Goal: Task Accomplishment & Management: Use online tool/utility

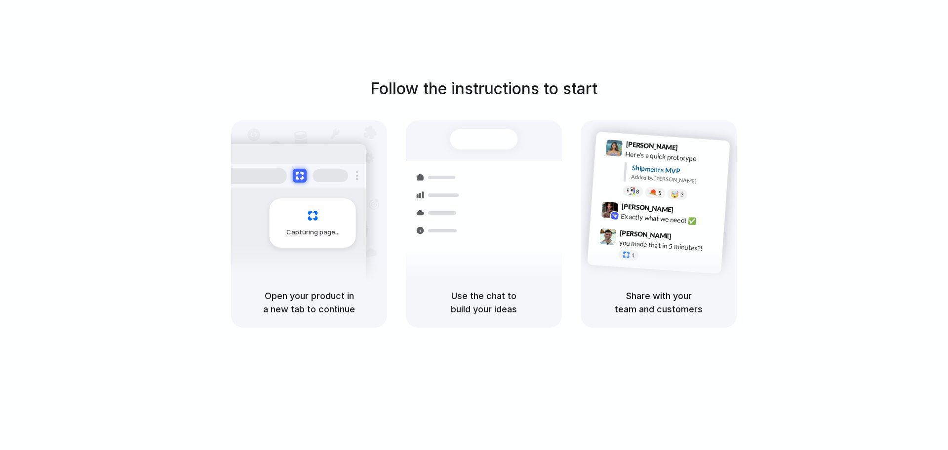
click at [318, 85] on div "Follow the instructions to start Capturing page Open your product in a new tab …" at bounding box center [484, 202] width 948 height 251
click at [240, 205] on div "Capturing page" at bounding box center [291, 220] width 149 height 152
click at [309, 214] on div "Capturing page" at bounding box center [313, 222] width 86 height 49
click at [527, 224] on div "Container from Shanghai" at bounding box center [550, 226] width 107 height 19
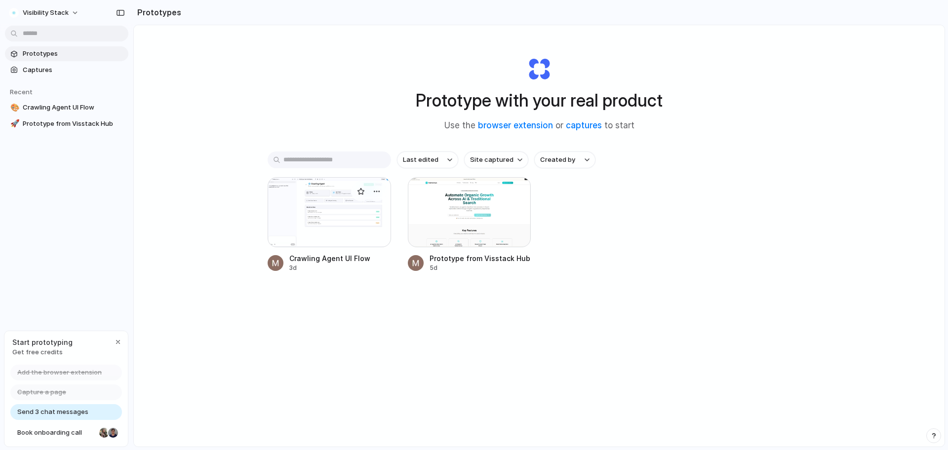
click at [317, 206] on div at bounding box center [329, 212] width 123 height 70
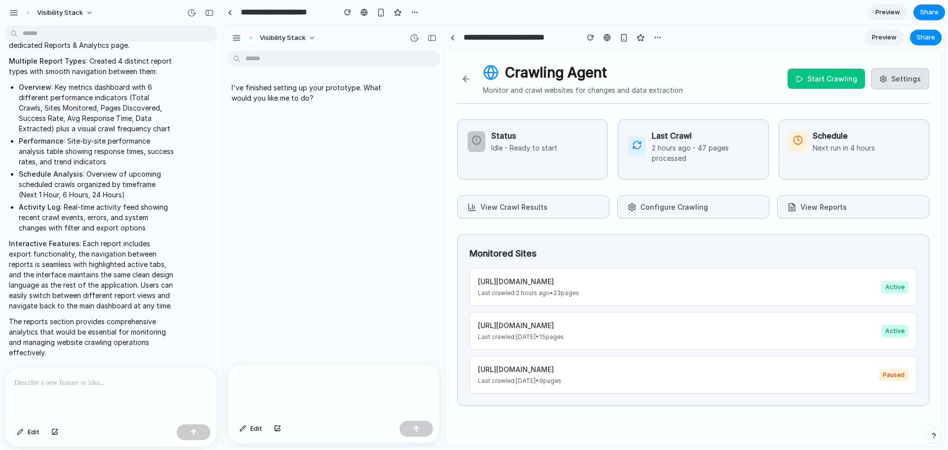
click at [328, 396] on div at bounding box center [333, 391] width 211 height 52
click at [75, 377] on p at bounding box center [111, 383] width 194 height 12
click at [156, 380] on p at bounding box center [111, 383] width 194 height 12
click at [49, 381] on p "**********" at bounding box center [109, 383] width 190 height 12
click at [87, 381] on p "**********" at bounding box center [109, 383] width 190 height 12
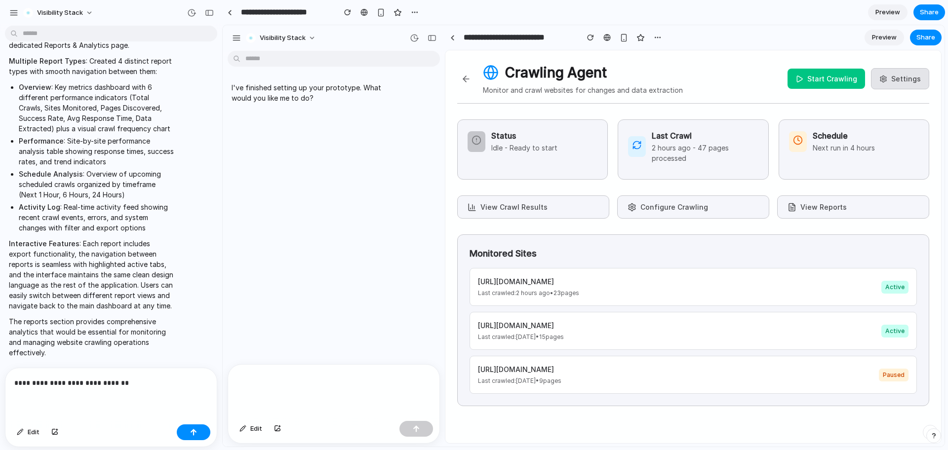
click at [137, 377] on p "**********" at bounding box center [109, 383] width 190 height 12
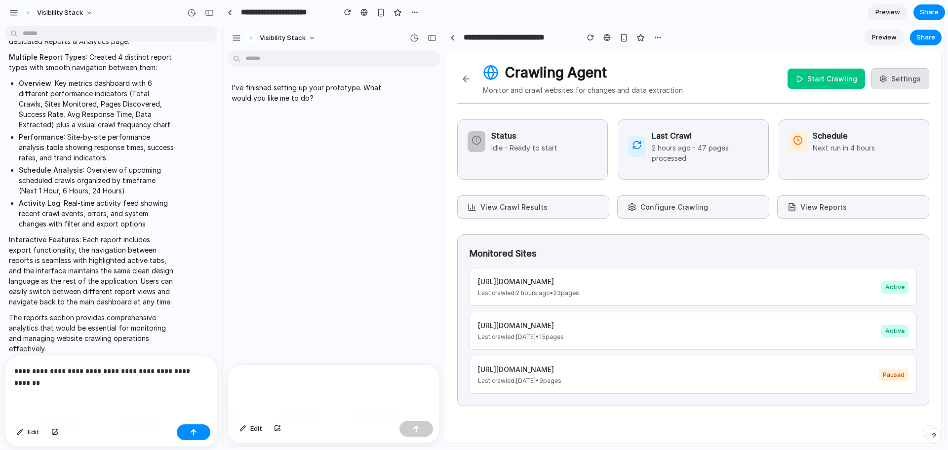
scroll to position [795, 0]
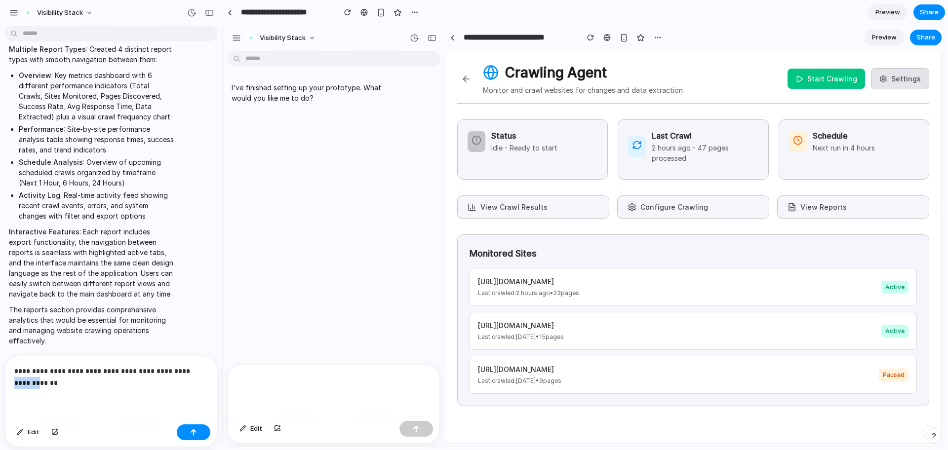
drag, startPoint x: 22, startPoint y: 386, endPoint x: 66, endPoint y: 412, distance: 51.6
click at [66, 412] on div "**********" at bounding box center [110, 388] width 211 height 64
click at [22, 383] on p "**********" at bounding box center [109, 377] width 190 height 24
click at [97, 381] on p "**********" at bounding box center [109, 377] width 190 height 24
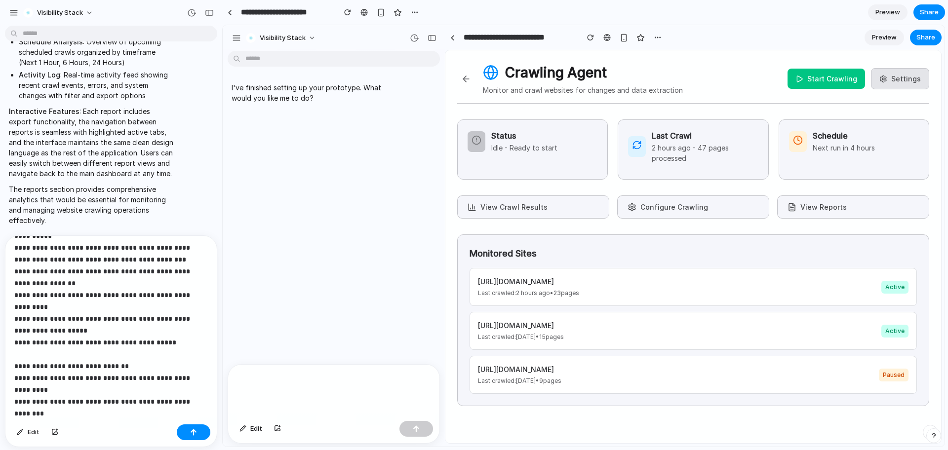
scroll to position [370, 0]
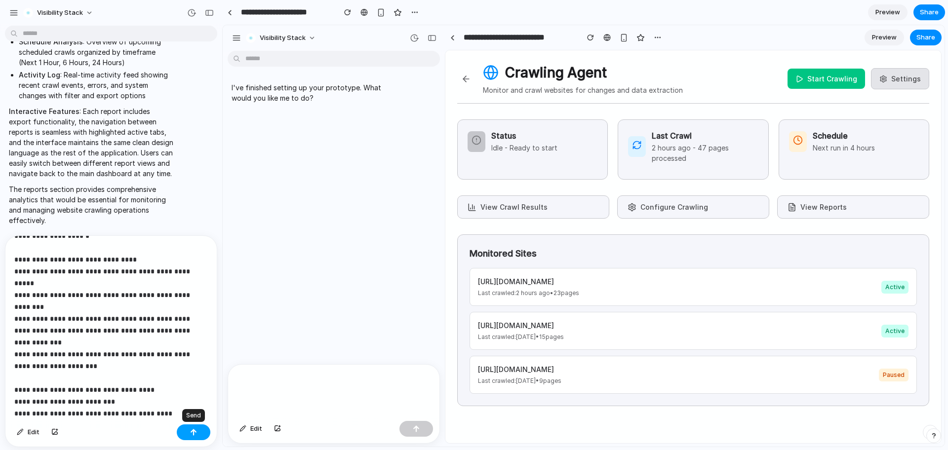
click at [194, 434] on div "button" at bounding box center [193, 432] width 7 height 7
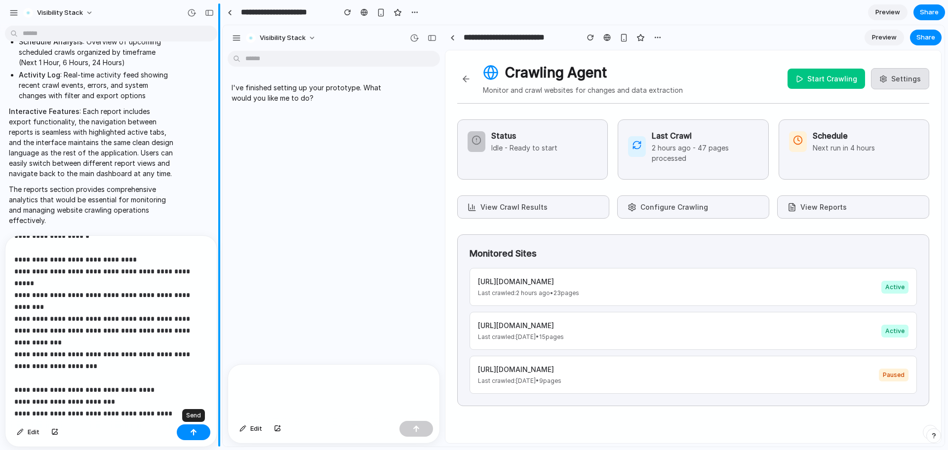
scroll to position [0, 0]
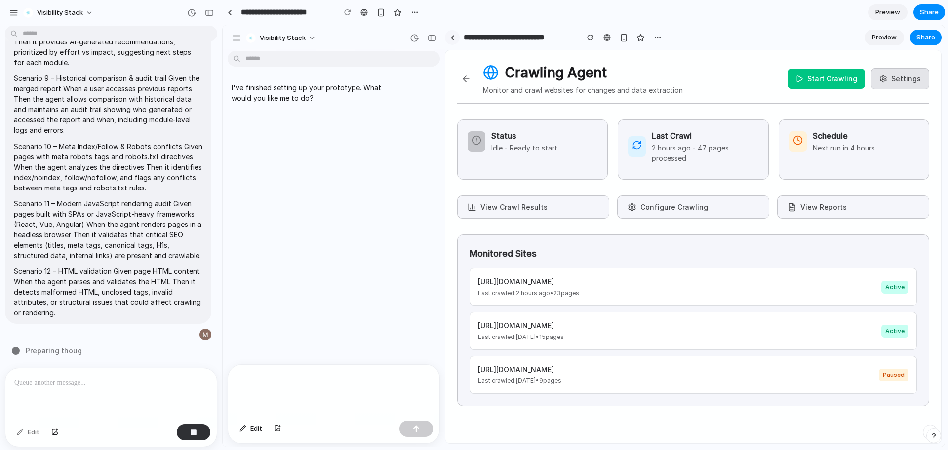
click at [451, 39] on div at bounding box center [452, 37] width 4 height 5
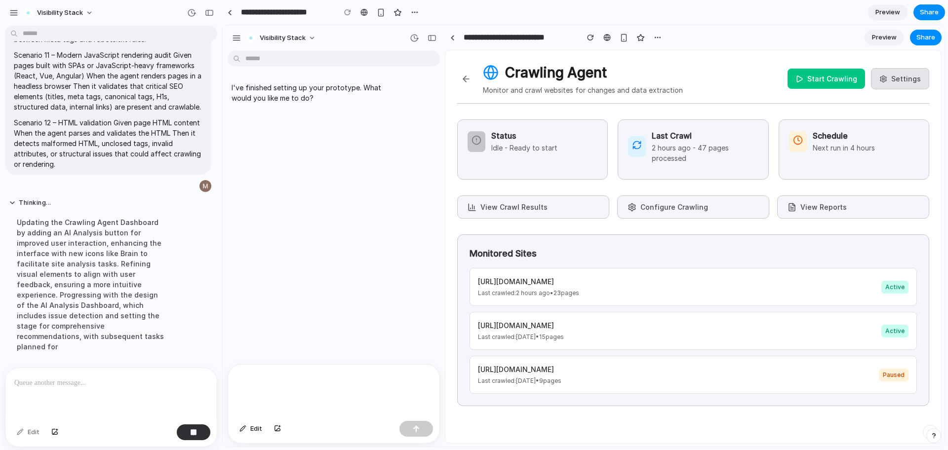
scroll to position [8988, 0]
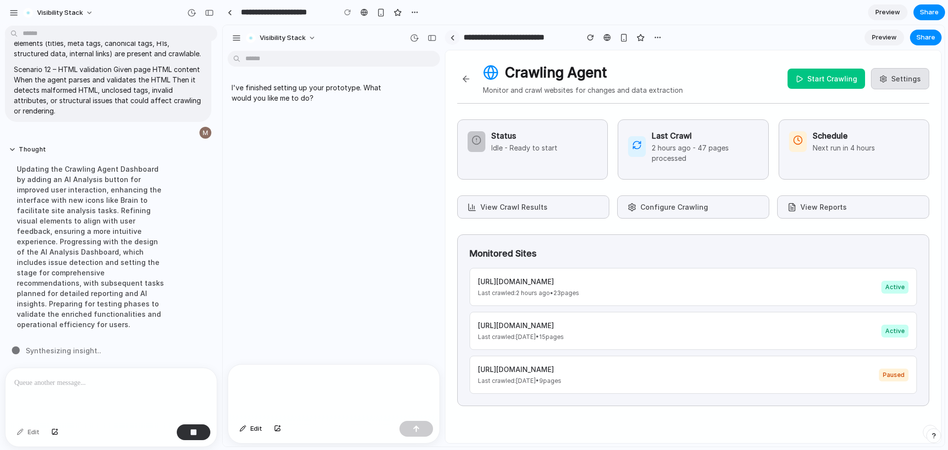
click at [452, 35] on div at bounding box center [452, 37] width 4 height 5
click at [430, 36] on div "button" at bounding box center [431, 38] width 9 height 7
click at [455, 36] on link at bounding box center [452, 37] width 15 height 15
click at [383, 9] on div "button" at bounding box center [381, 12] width 8 height 8
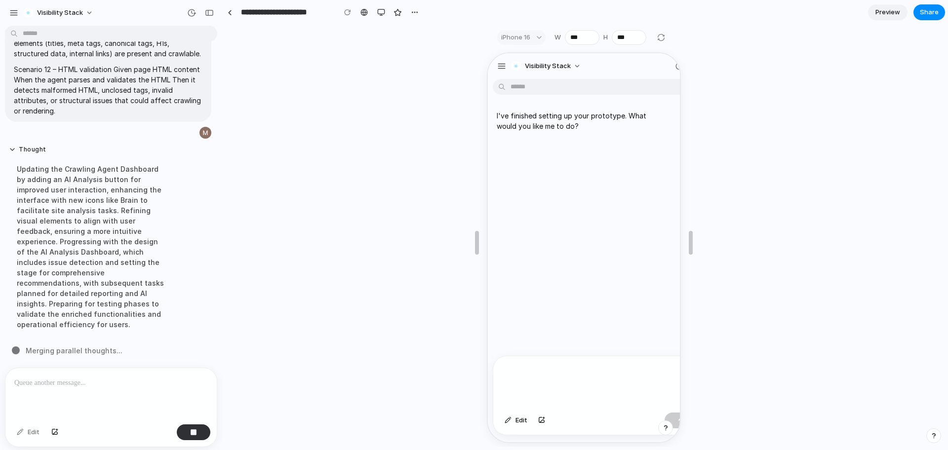
scroll to position [0, 0]
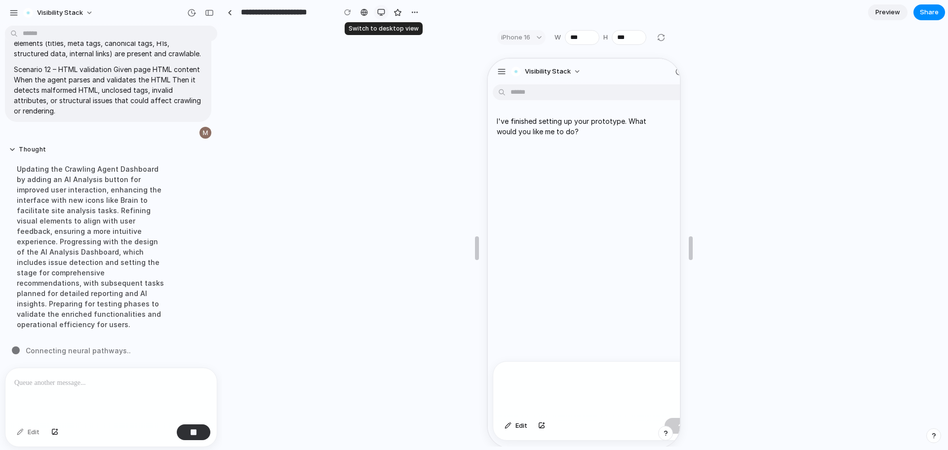
click at [382, 14] on div "button" at bounding box center [381, 12] width 8 height 8
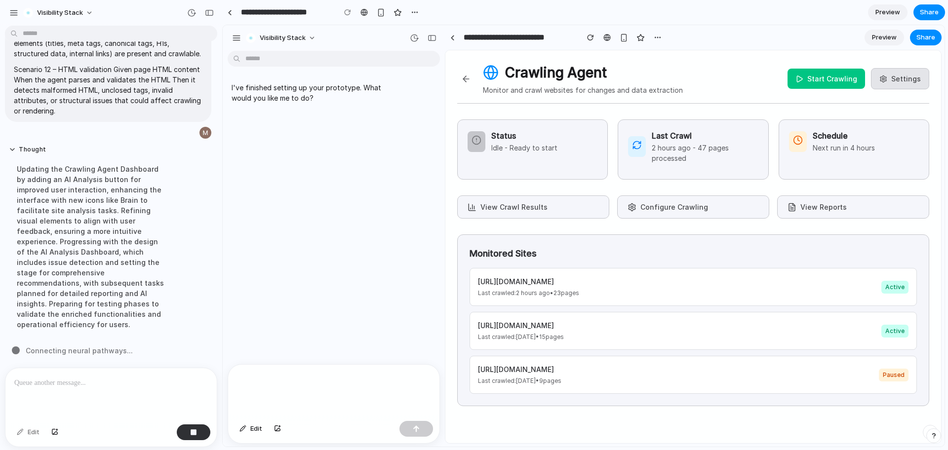
click at [665, 65] on h1 "Crawling Agent" at bounding box center [583, 72] width 200 height 21
click at [623, 39] on div "button" at bounding box center [624, 38] width 8 height 8
click at [622, 37] on div "button" at bounding box center [624, 38] width 8 height 8
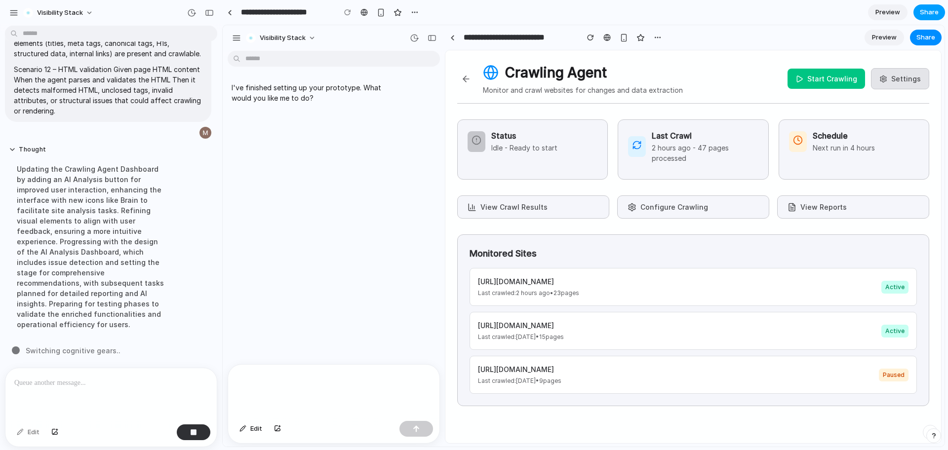
click at [935, 13] on span "Share" at bounding box center [929, 12] width 19 height 10
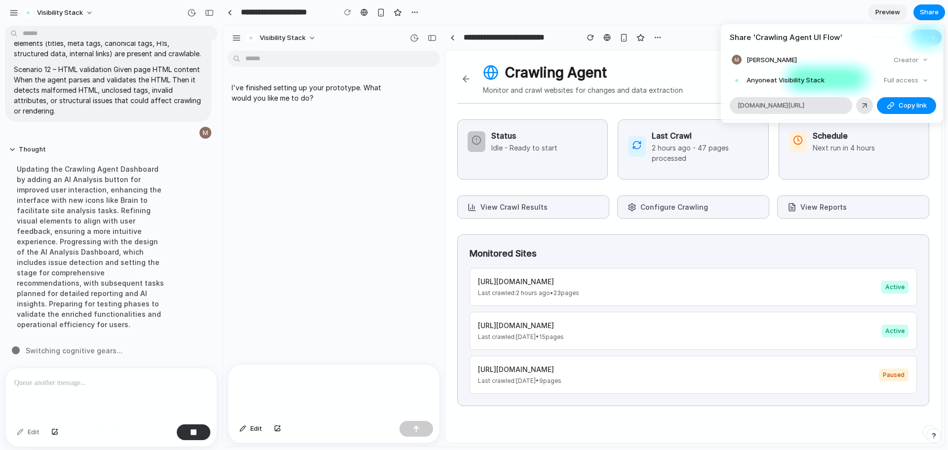
click at [695, 8] on div "Share ' Crawling Agent UI Flow ' [PERSON_NAME] Creator Anyone at Visibility Sta…" at bounding box center [474, 225] width 948 height 450
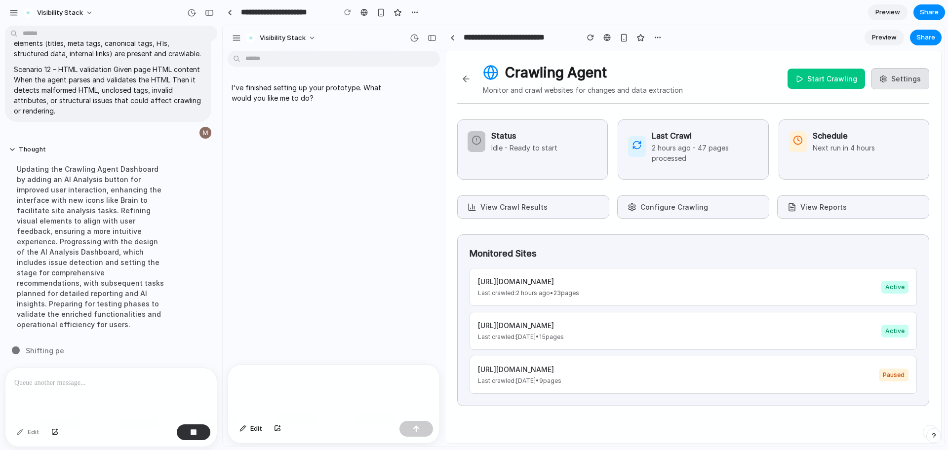
click at [893, 9] on span "Preview" at bounding box center [887, 12] width 25 height 10
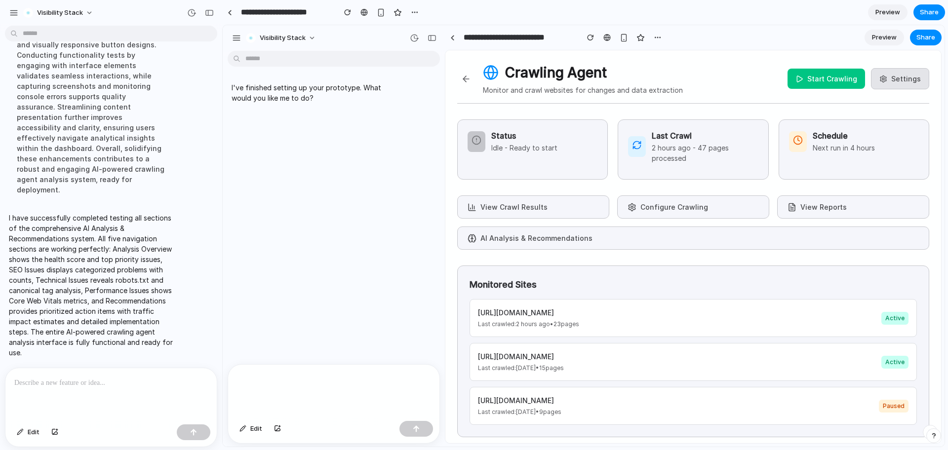
click at [534, 235] on button "AI Analysis & Recommendations" at bounding box center [693, 238] width 472 height 23
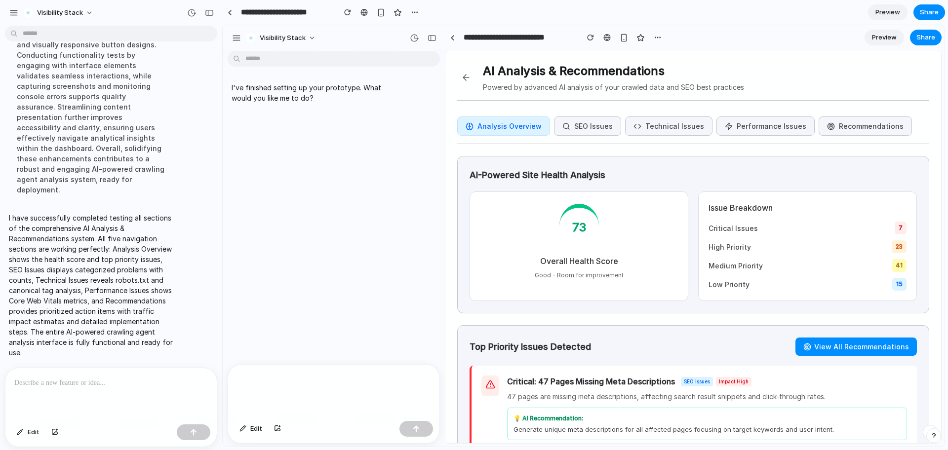
click at [730, 228] on span "Critical Issues" at bounding box center [732, 228] width 49 height 10
click at [531, 173] on h3 "AI-Powered Site Health Analysis" at bounding box center [692, 174] width 447 height 13
click at [601, 293] on div "73 Overall Health Score Good - Room for improvement" at bounding box center [578, 247] width 219 height 110
click at [732, 161] on div "AI-Powered Site Health Analysis 73 Overall Health Score Good - Room for improve…" at bounding box center [693, 234] width 472 height 157
click at [581, 124] on button "SEO Issues" at bounding box center [587, 126] width 67 height 19
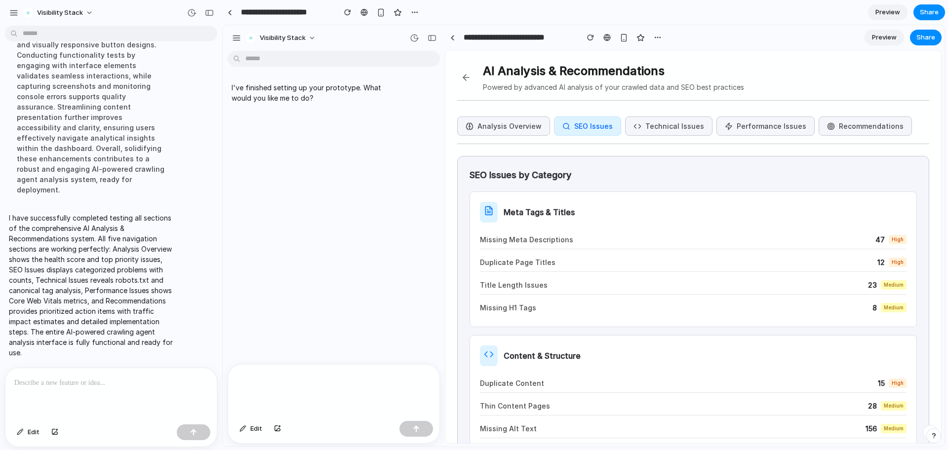
click at [661, 127] on button "Technical Issues" at bounding box center [668, 126] width 87 height 19
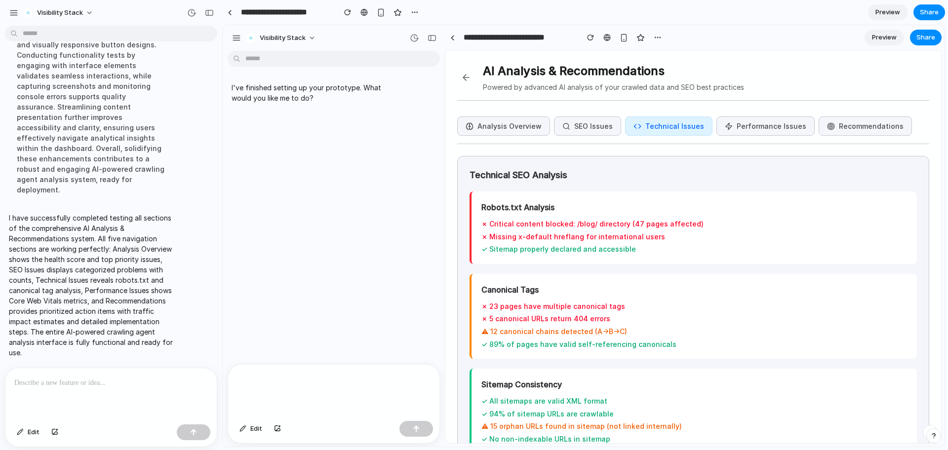
click at [768, 130] on button "Performance Issues" at bounding box center [765, 126] width 98 height 19
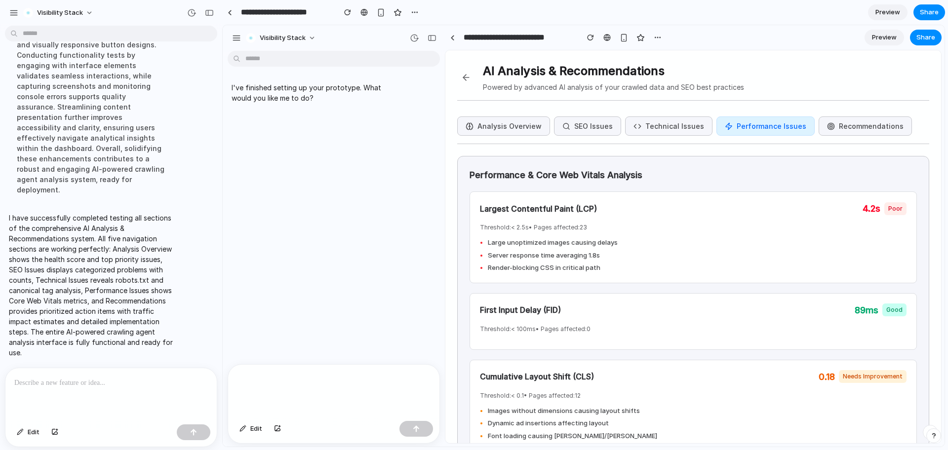
click at [653, 129] on button "Technical Issues" at bounding box center [668, 126] width 87 height 19
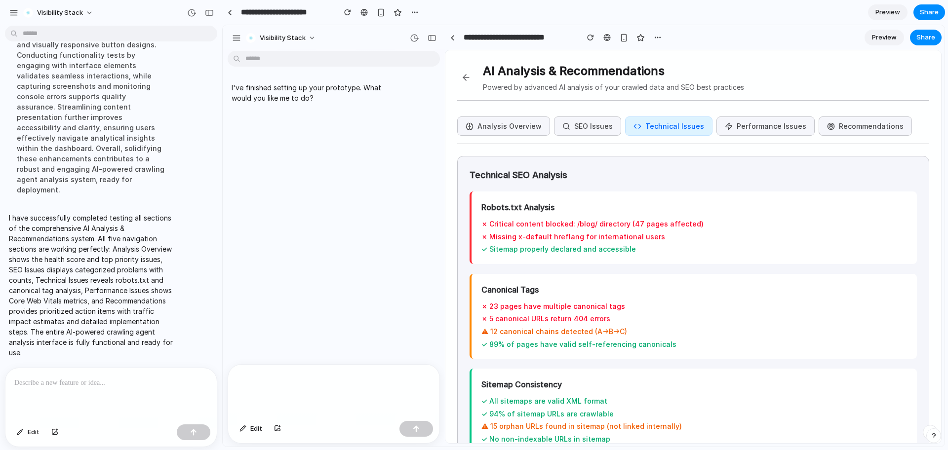
click at [772, 127] on button "Performance Issues" at bounding box center [765, 126] width 98 height 19
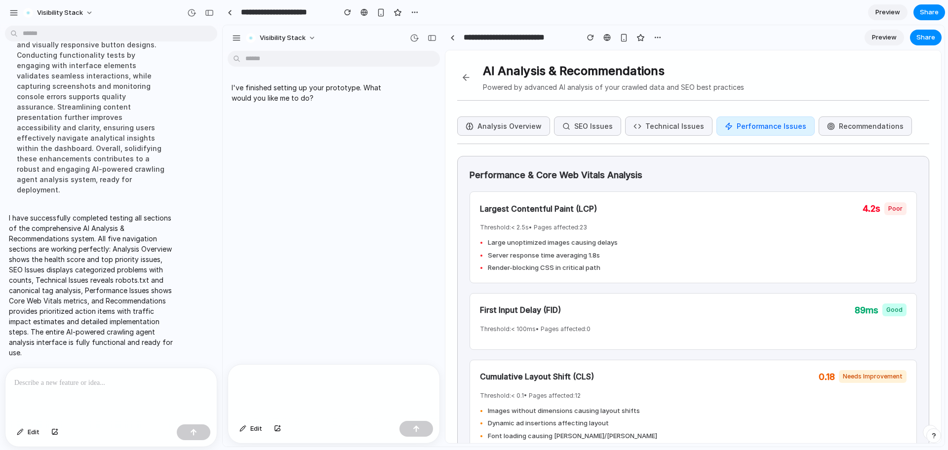
click at [854, 123] on button "Recommendations" at bounding box center [864, 126] width 93 height 19
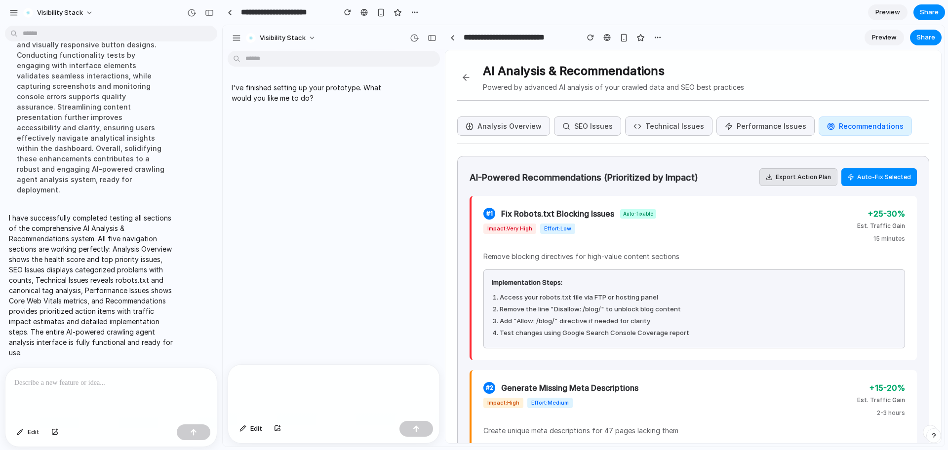
click at [522, 129] on button "Analysis Overview" at bounding box center [503, 126] width 93 height 19
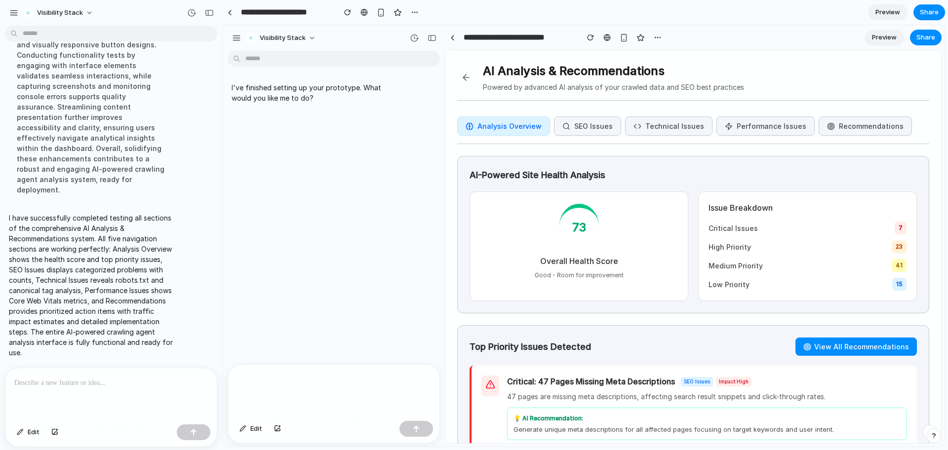
click at [462, 76] on button at bounding box center [466, 78] width 18 height 18
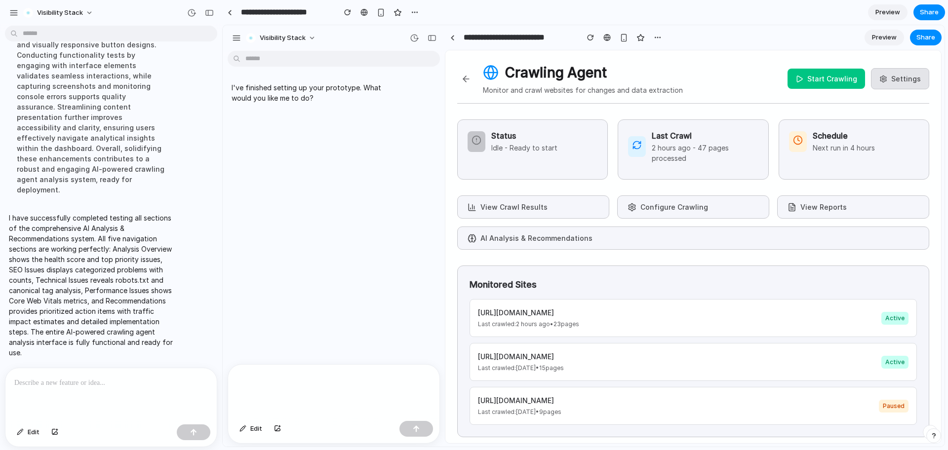
click at [581, 171] on div "Status Idle - Ready to start" at bounding box center [532, 149] width 151 height 60
click at [549, 143] on p "Idle - Ready to start" at bounding box center [524, 148] width 66 height 10
click at [670, 143] on p "2 hours ago - 47 pages processed" at bounding box center [705, 153] width 106 height 21
click at [828, 157] on div "Schedule Next run in 4 hours" at bounding box center [853, 149] width 151 height 60
click at [821, 77] on button "Start Crawling" at bounding box center [826, 79] width 78 height 20
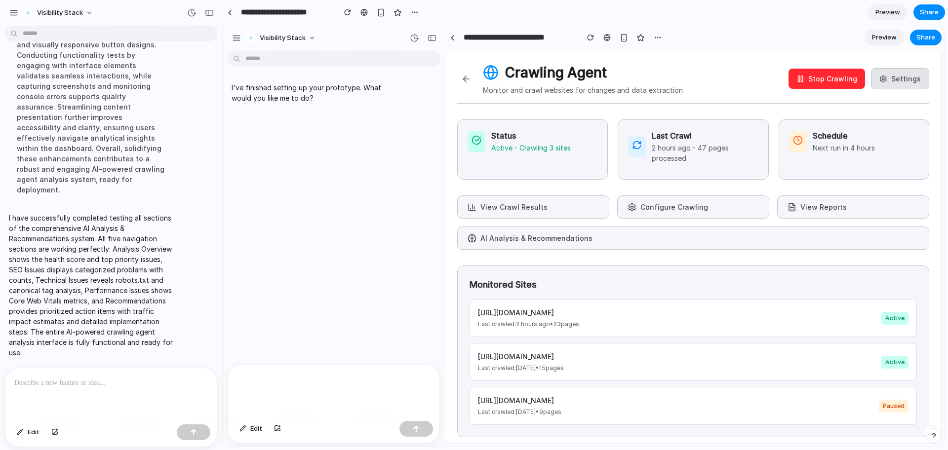
click at [805, 77] on button "Stop Crawling" at bounding box center [826, 79] width 77 height 20
click at [830, 78] on button "Start Crawling" at bounding box center [826, 79] width 78 height 20
click at [829, 66] on div "Crawling Agent Monitor and crawl websites for changes and data extraction Stop …" at bounding box center [693, 82] width 472 height 41
click at [824, 82] on button "Stop Crawling" at bounding box center [826, 79] width 77 height 20
click at [897, 79] on button "Settings" at bounding box center [900, 78] width 58 height 21
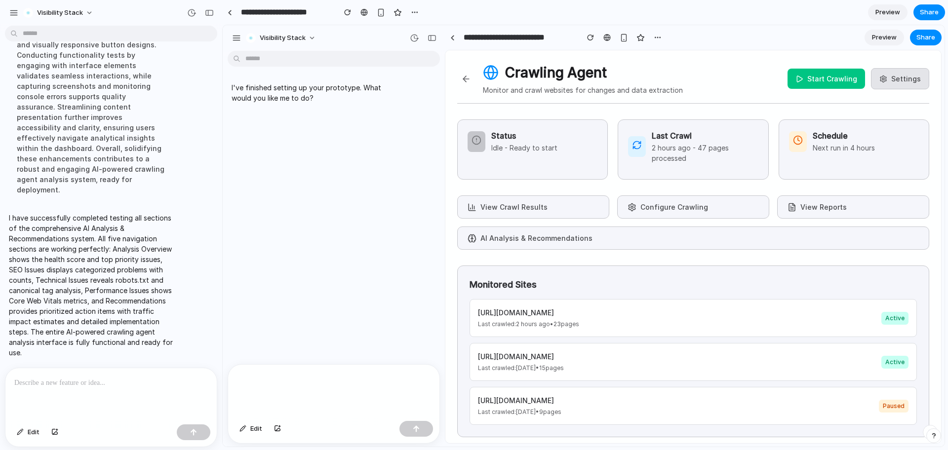
click at [813, 80] on button "Start Crawling" at bounding box center [826, 79] width 78 height 20
click at [813, 80] on button "Stop Crawling" at bounding box center [826, 79] width 77 height 20
click at [542, 168] on div "Status Idle - Ready to start" at bounding box center [532, 149] width 151 height 60
click at [722, 143] on p "2 hours ago - 47 pages processed" at bounding box center [705, 153] width 106 height 21
click at [587, 202] on button "View Crawl Results" at bounding box center [533, 206] width 152 height 23
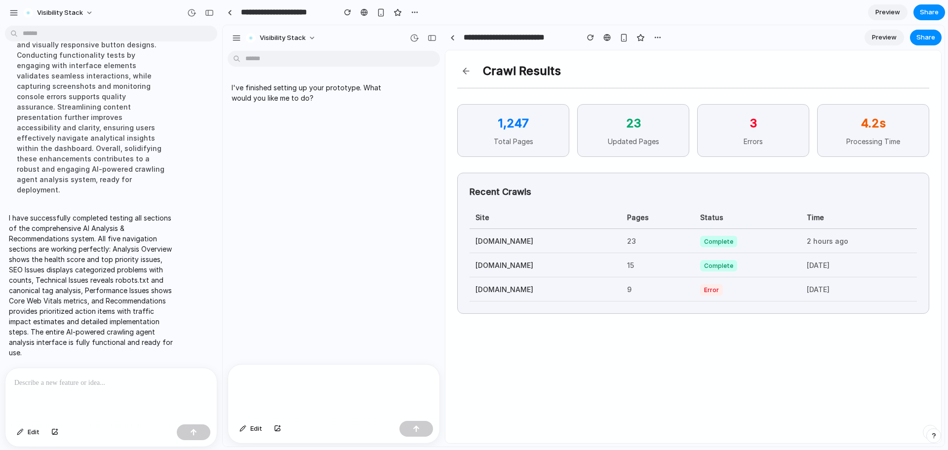
click at [467, 71] on button at bounding box center [466, 71] width 18 height 18
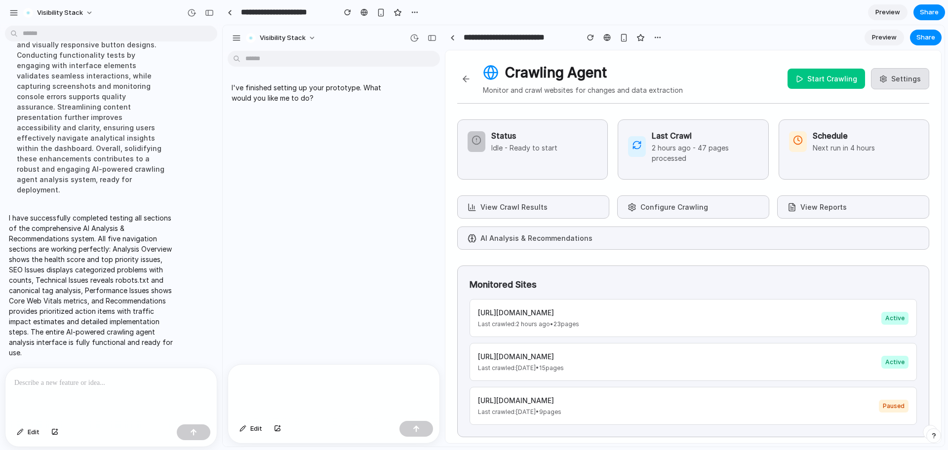
click at [681, 205] on button "Configure Crawling" at bounding box center [693, 206] width 152 height 23
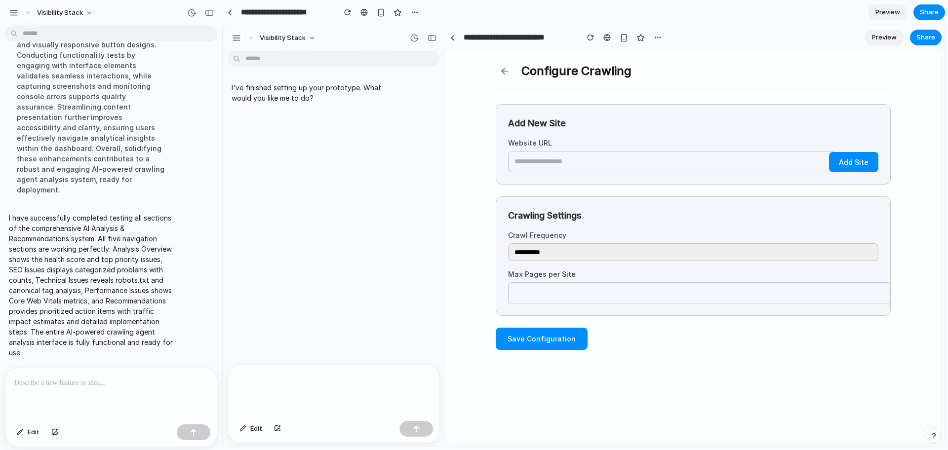
click at [505, 73] on button at bounding box center [505, 71] width 18 height 18
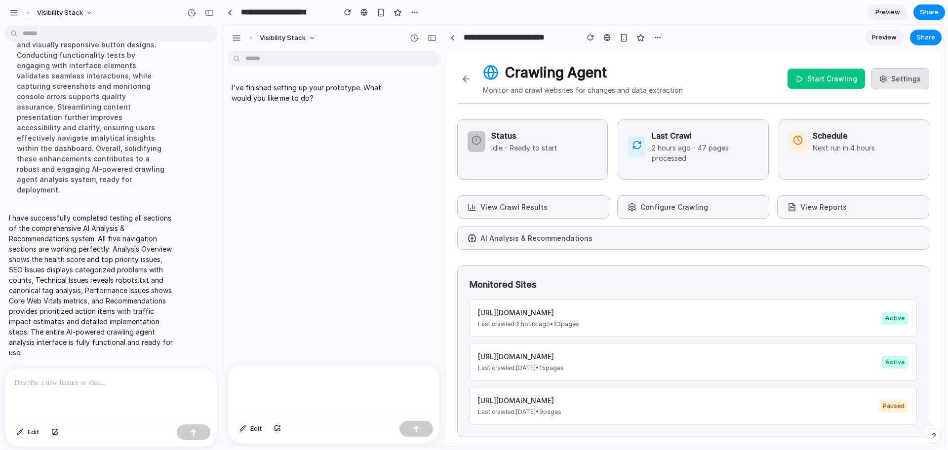
click at [835, 210] on button "View Reports" at bounding box center [853, 206] width 152 height 23
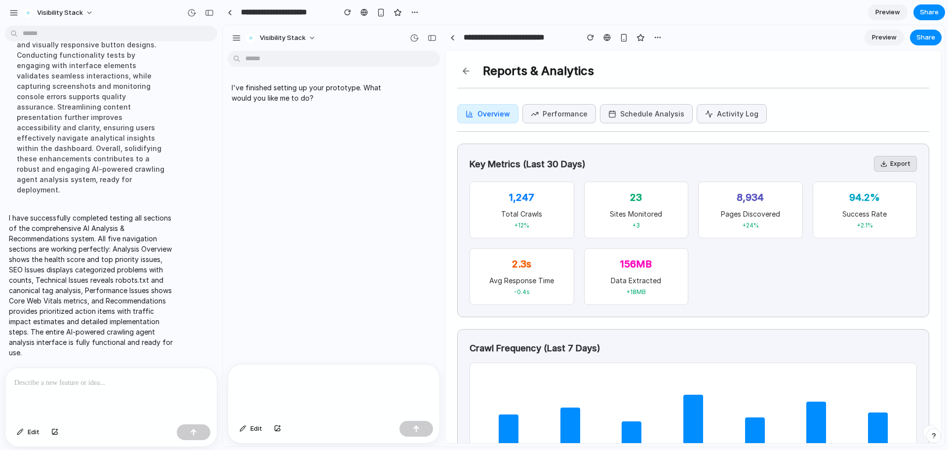
click at [552, 114] on button "Performance" at bounding box center [559, 113] width 74 height 19
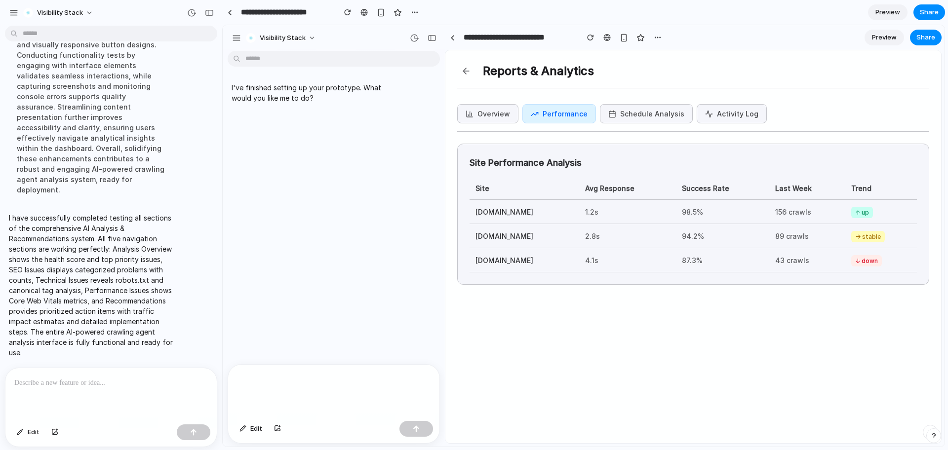
click at [623, 112] on button "Schedule Analysis" at bounding box center [646, 113] width 93 height 19
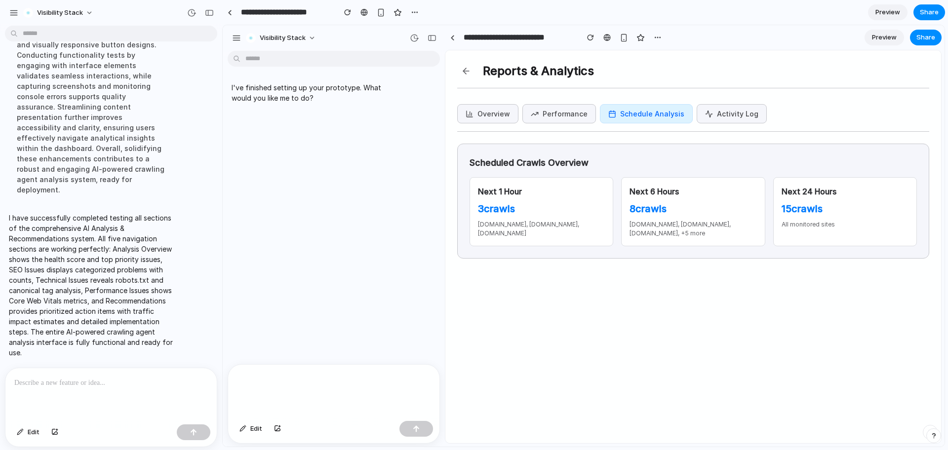
click at [738, 109] on button "Activity Log" at bounding box center [732, 113] width 70 height 19
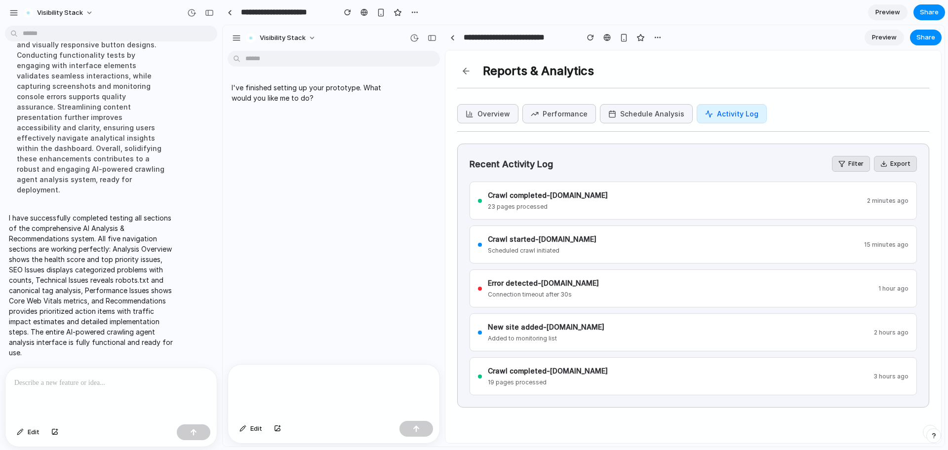
click at [480, 119] on button "Overview" at bounding box center [487, 113] width 61 height 19
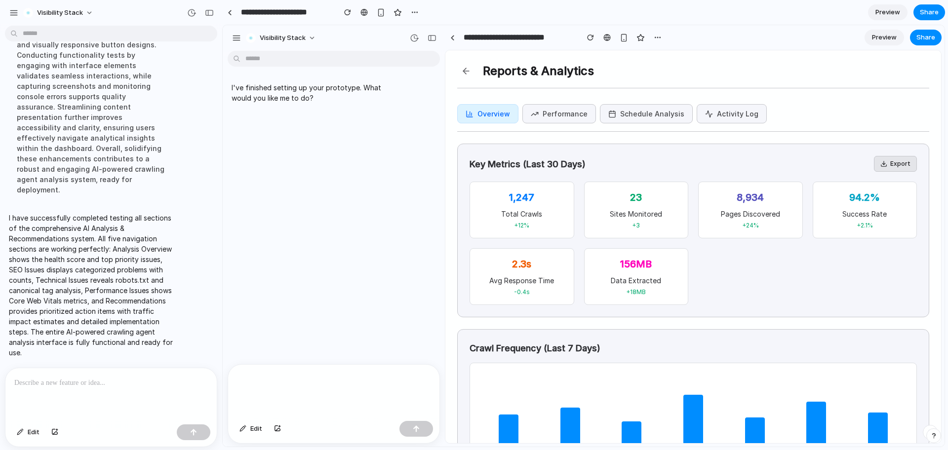
click at [463, 61] on div "Reports & Analytics Overview Performance Schedule Analysis Activity Log Key Met…" at bounding box center [693, 278] width 496 height 456
click at [463, 70] on button at bounding box center [466, 71] width 18 height 18
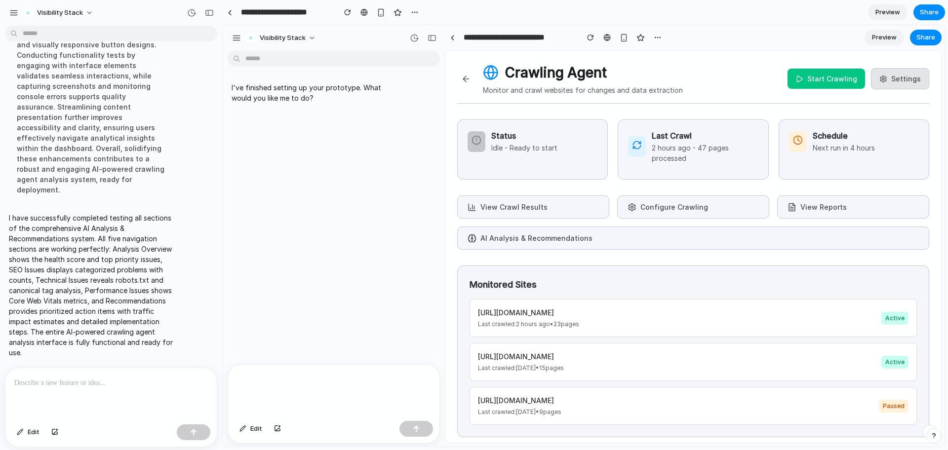
click at [571, 322] on p "Last crawled: 2 hours ago • 23 pages" at bounding box center [528, 324] width 101 height 9
click at [568, 240] on button "AI Analysis & Recommendations" at bounding box center [693, 238] width 472 height 23
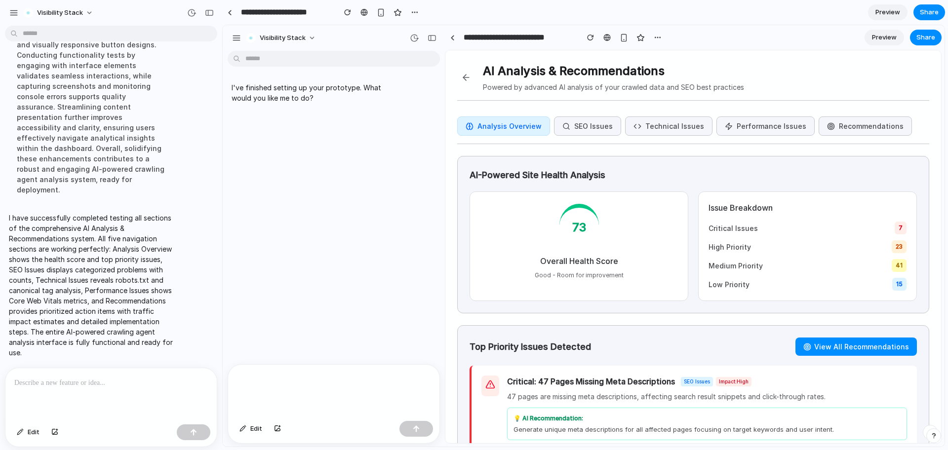
click at [586, 127] on button "SEO Issues" at bounding box center [587, 126] width 67 height 19
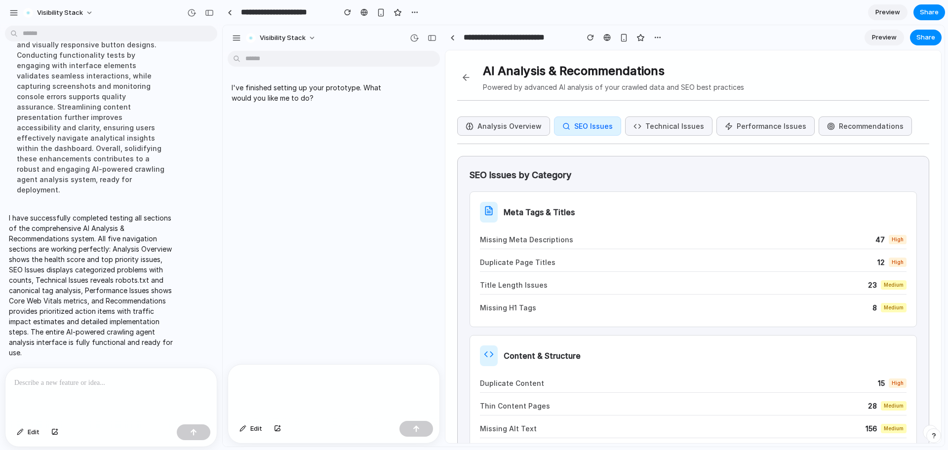
click at [660, 126] on button "Technical Issues" at bounding box center [668, 126] width 87 height 19
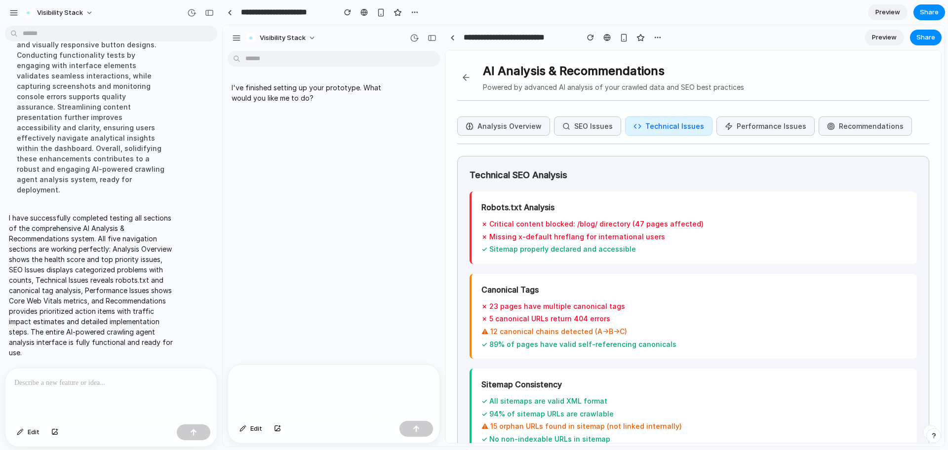
click at [771, 123] on button "Performance Issues" at bounding box center [765, 126] width 98 height 19
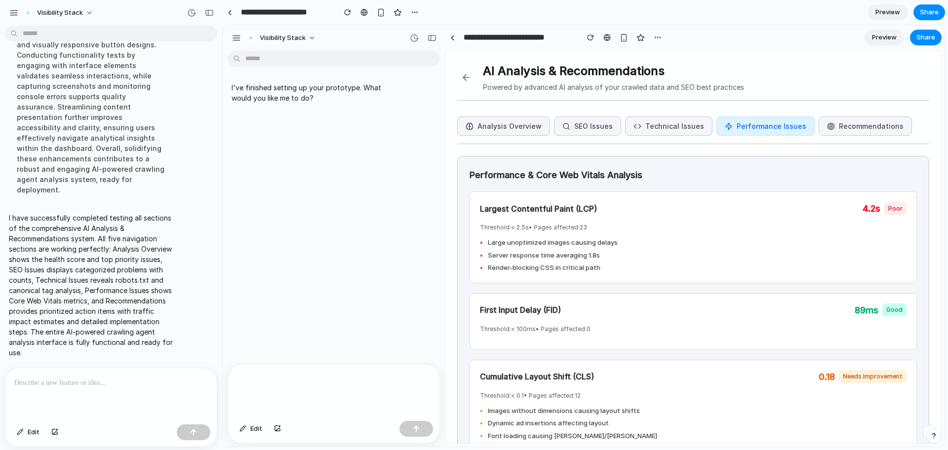
click at [867, 126] on button "Recommendations" at bounding box center [864, 126] width 93 height 19
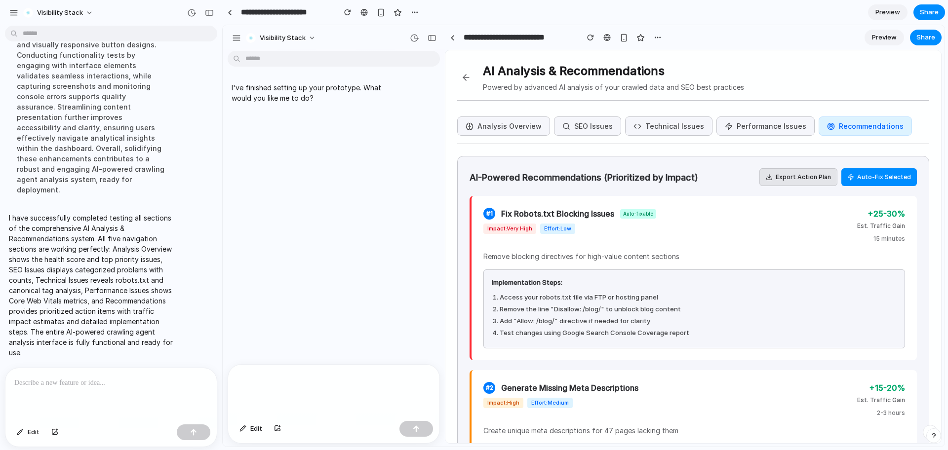
click at [496, 128] on button "Analysis Overview" at bounding box center [503, 126] width 93 height 19
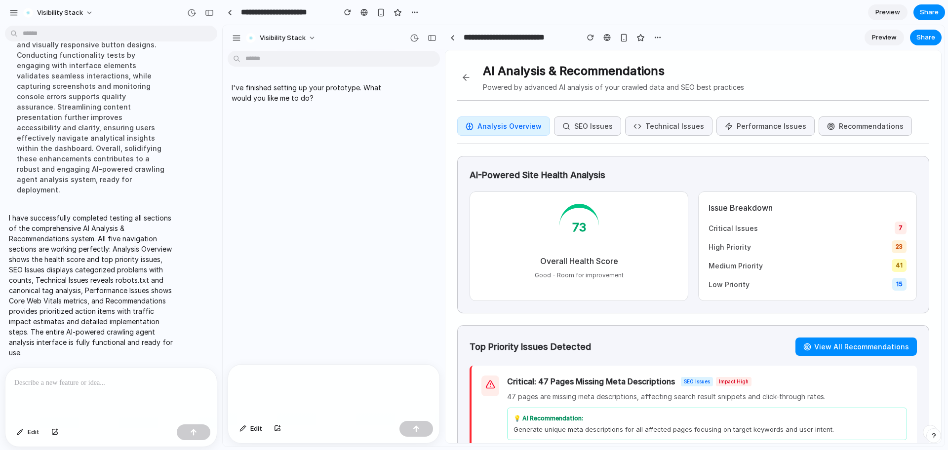
click at [579, 126] on button "SEO Issues" at bounding box center [587, 126] width 67 height 19
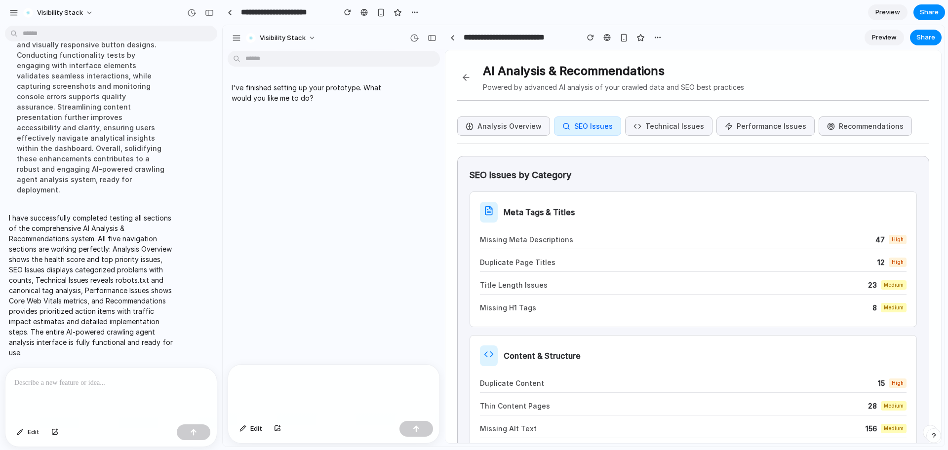
click at [464, 75] on button at bounding box center [466, 78] width 18 height 18
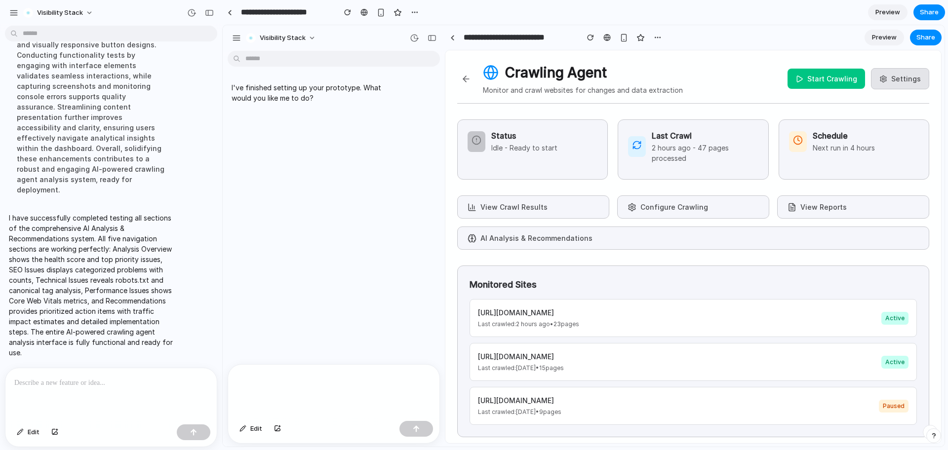
click at [755, 75] on div "Crawling Agent Monitor and crawl websites for changes and data extraction Start…" at bounding box center [693, 82] width 472 height 41
click at [931, 35] on span "Share" at bounding box center [925, 38] width 19 height 10
click at [933, 9] on span "Share" at bounding box center [929, 12] width 19 height 10
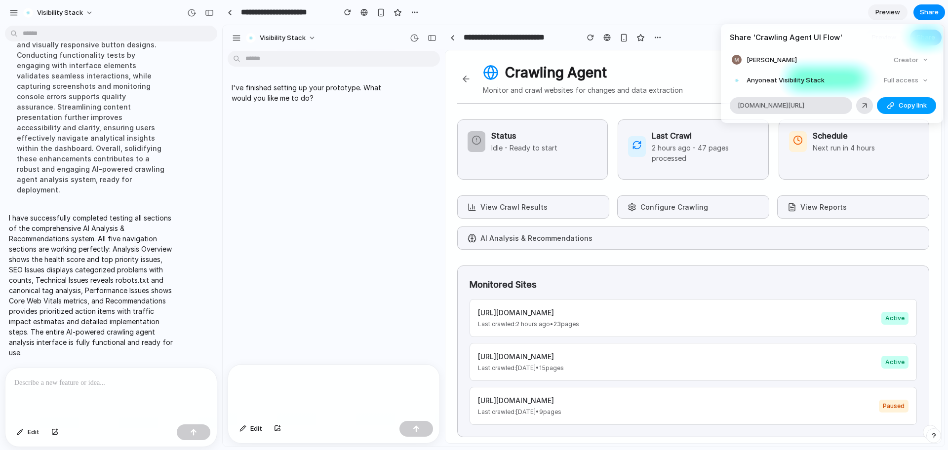
click at [901, 104] on span "Copy link" at bounding box center [912, 106] width 28 height 10
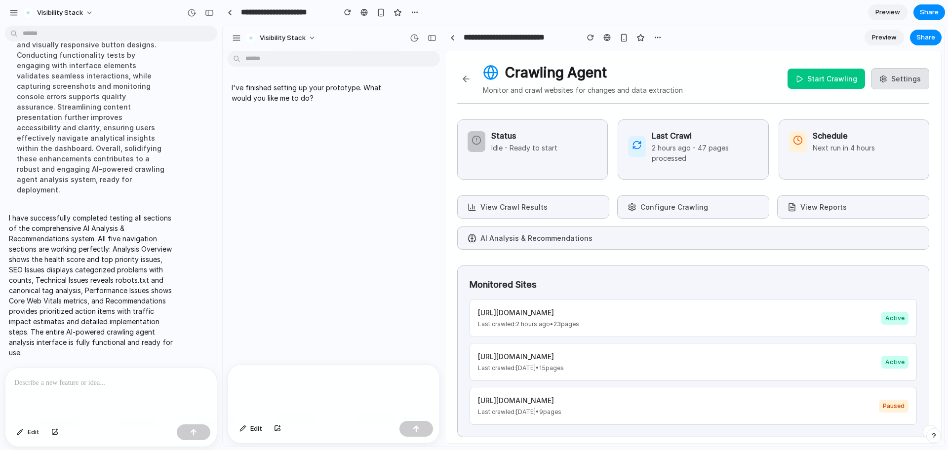
click at [829, 20] on div "Share ' Crawling Agent UI Flow ' [PERSON_NAME] Creator Anyone at Visibility Sta…" at bounding box center [474, 225] width 948 height 450
click at [895, 12] on span "Preview" at bounding box center [887, 12] width 25 height 10
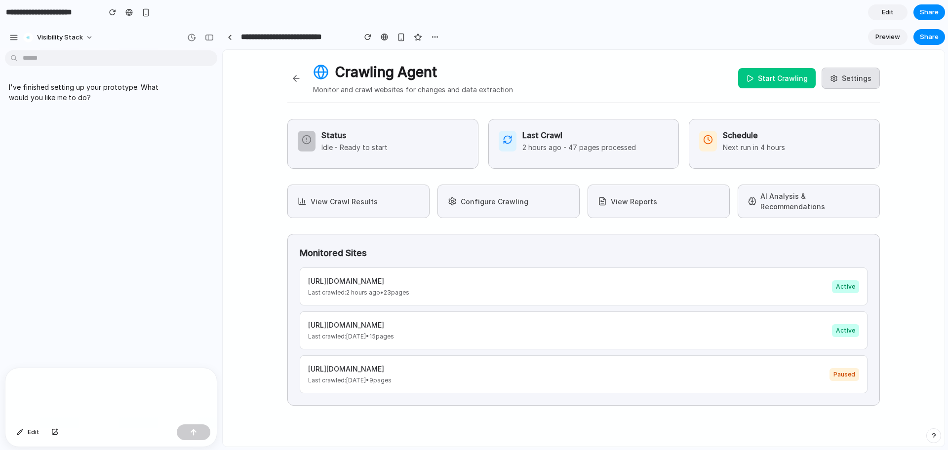
click at [786, 76] on button "Start Crawling" at bounding box center [777, 78] width 78 height 20
drag, startPoint x: 410, startPoint y: 150, endPoint x: 313, endPoint y: 150, distance: 96.8
click at [313, 150] on div "Status Active - Crawling 3 sites" at bounding box center [383, 140] width 170 height 23
click at [783, 77] on button "Stop Crawling" at bounding box center [777, 78] width 77 height 20
click at [846, 74] on button "Settings" at bounding box center [850, 78] width 58 height 21
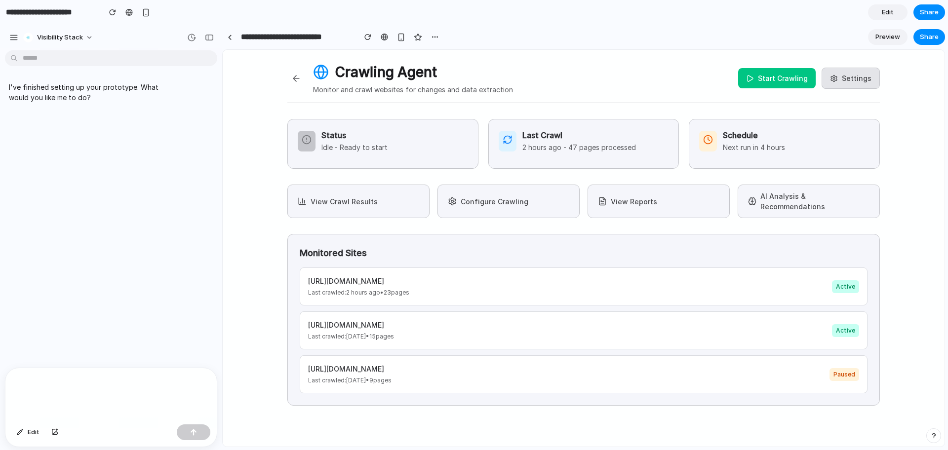
click at [375, 199] on button "View Crawl Results" at bounding box center [358, 202] width 142 height 34
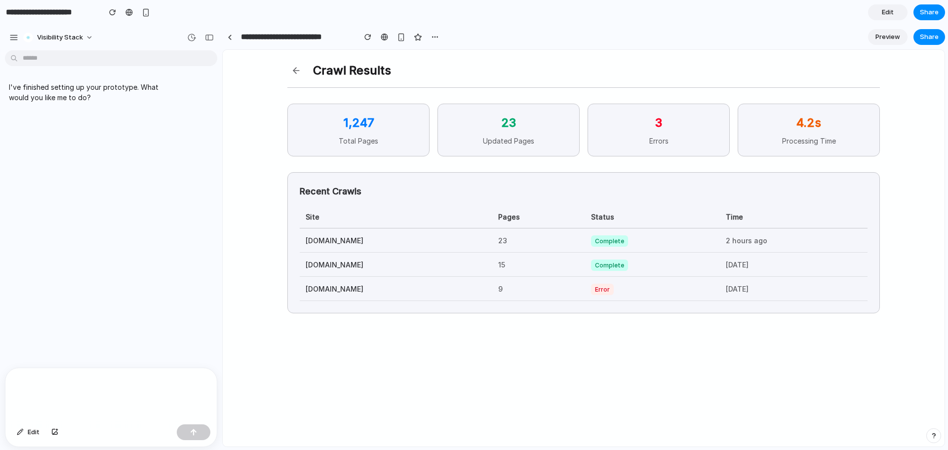
click at [294, 73] on button at bounding box center [296, 71] width 18 height 18
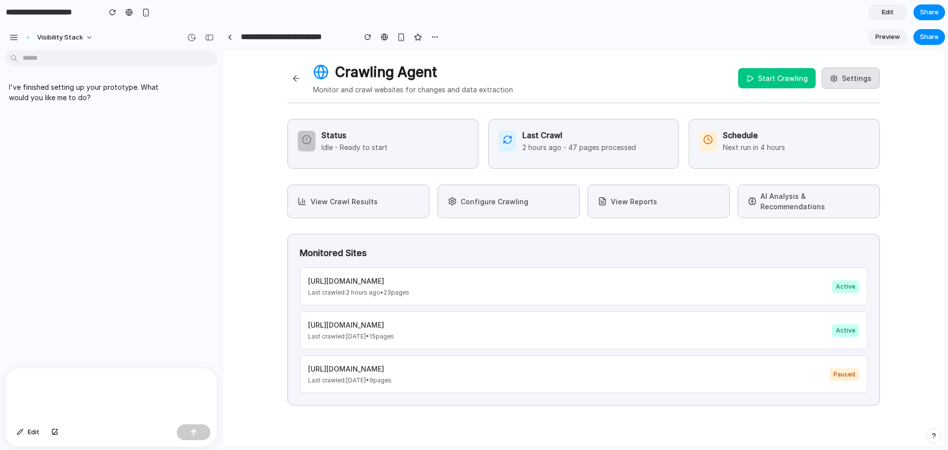
click at [519, 199] on button "Configure Crawling" at bounding box center [508, 202] width 142 height 34
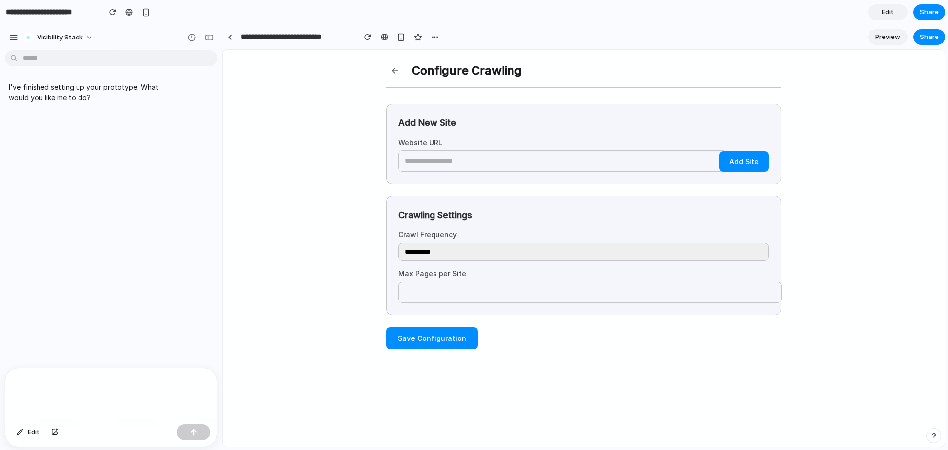
click at [395, 68] on button at bounding box center [395, 71] width 18 height 18
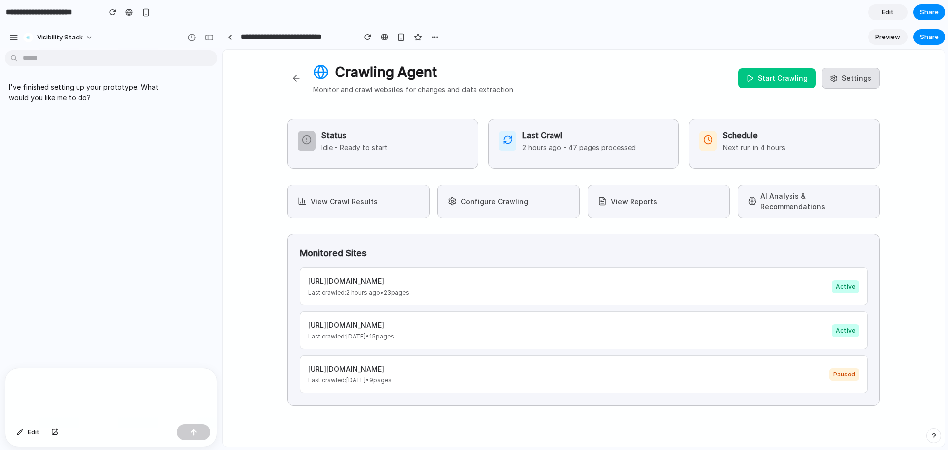
click at [664, 198] on button "View Reports" at bounding box center [658, 202] width 142 height 34
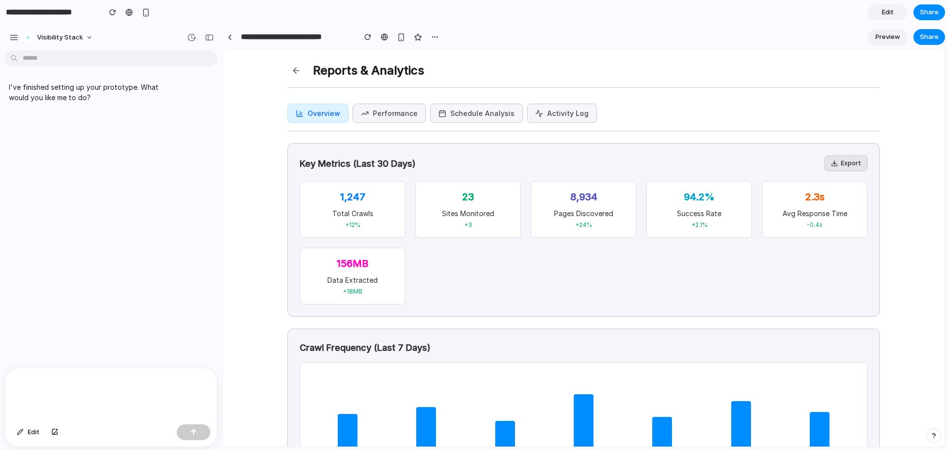
click at [380, 114] on button "Performance" at bounding box center [389, 113] width 74 height 19
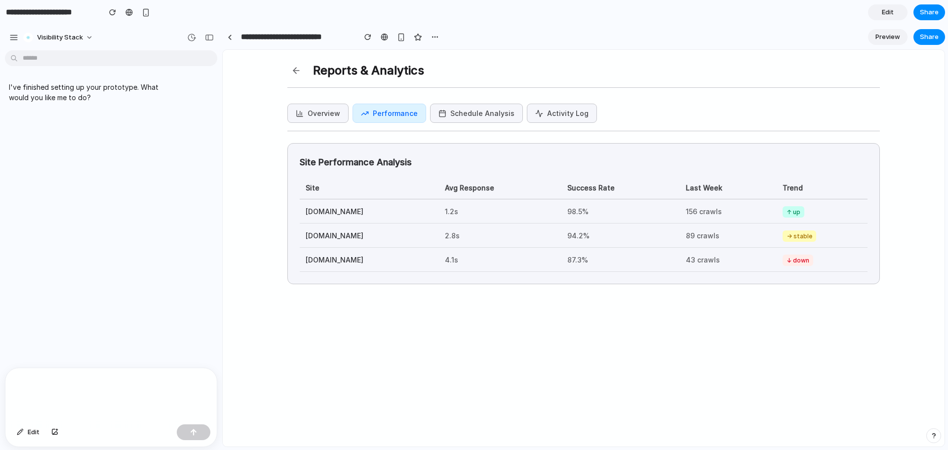
click at [466, 102] on div "Reports & Analytics Overview Performance Schedule Analysis Activity Log Site Pe…" at bounding box center [583, 173] width 616 height 246
click at [478, 112] on button "Schedule Analysis" at bounding box center [476, 113] width 93 height 19
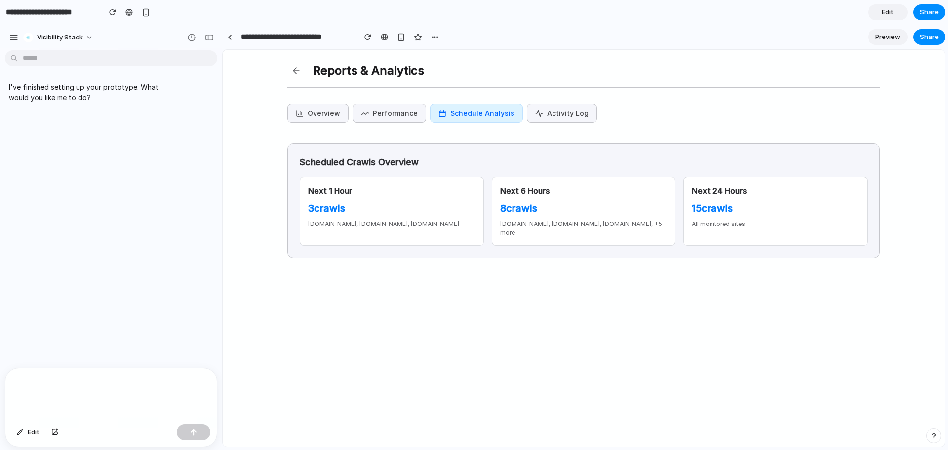
click at [560, 118] on button "Activity Log" at bounding box center [562, 113] width 70 height 19
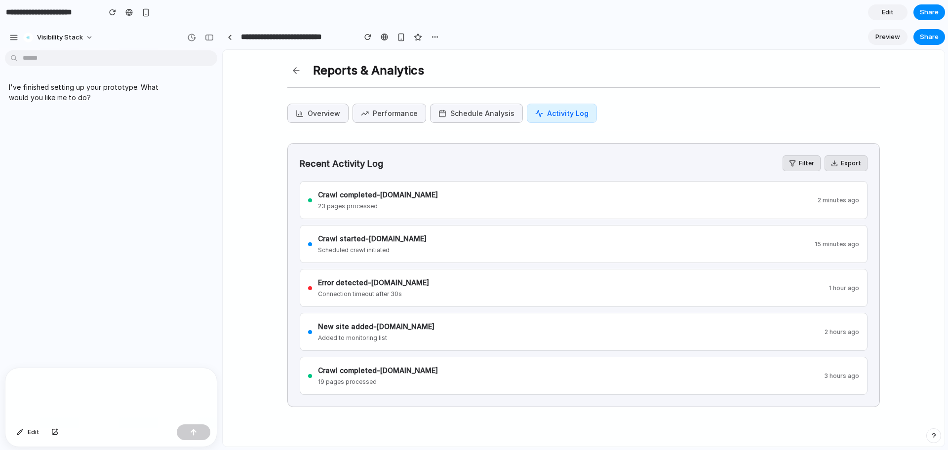
click at [294, 72] on button at bounding box center [296, 71] width 18 height 18
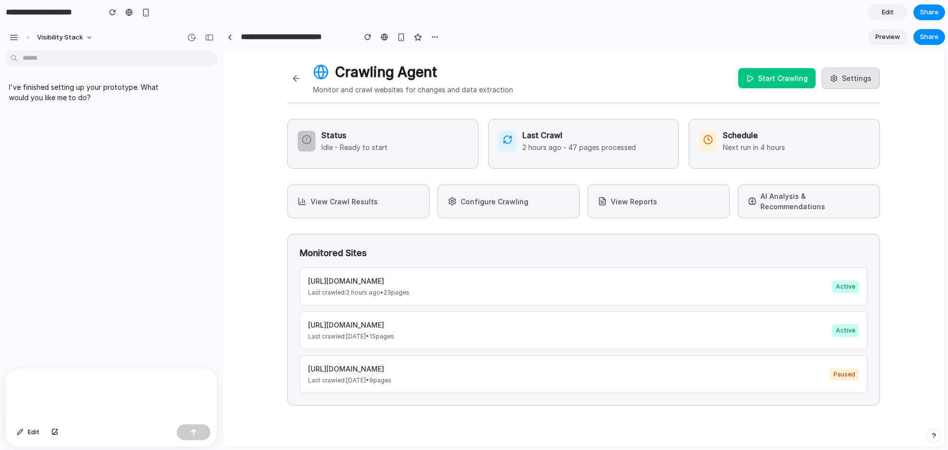
click at [800, 199] on button "AI Analysis & Recommendations" at bounding box center [809, 202] width 142 height 34
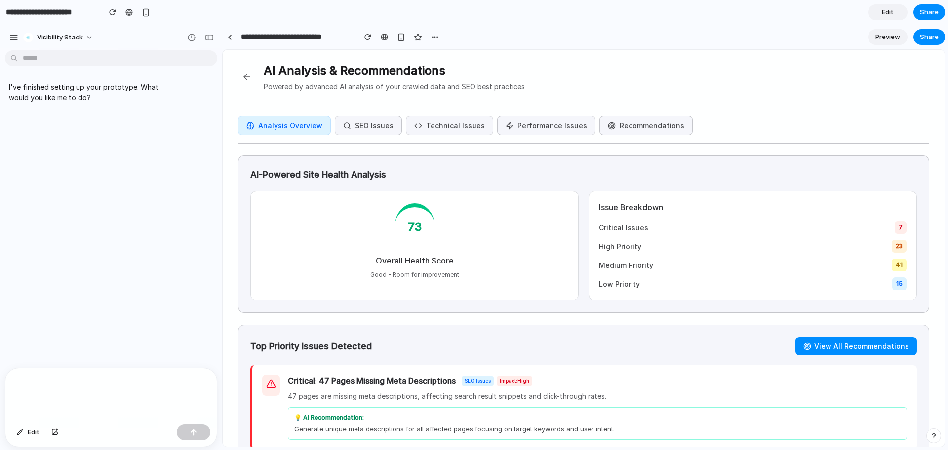
click at [243, 77] on button at bounding box center [247, 77] width 18 height 18
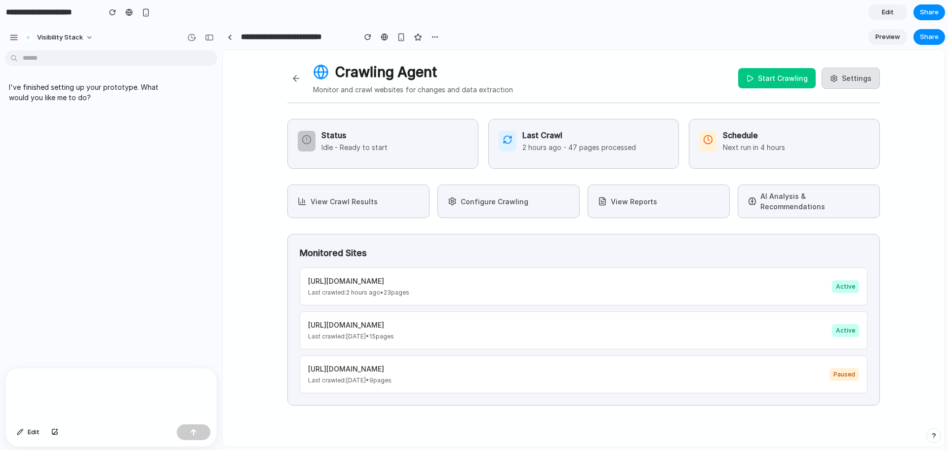
click at [798, 199] on button "AI Analysis & Recommendations" at bounding box center [809, 202] width 142 height 34
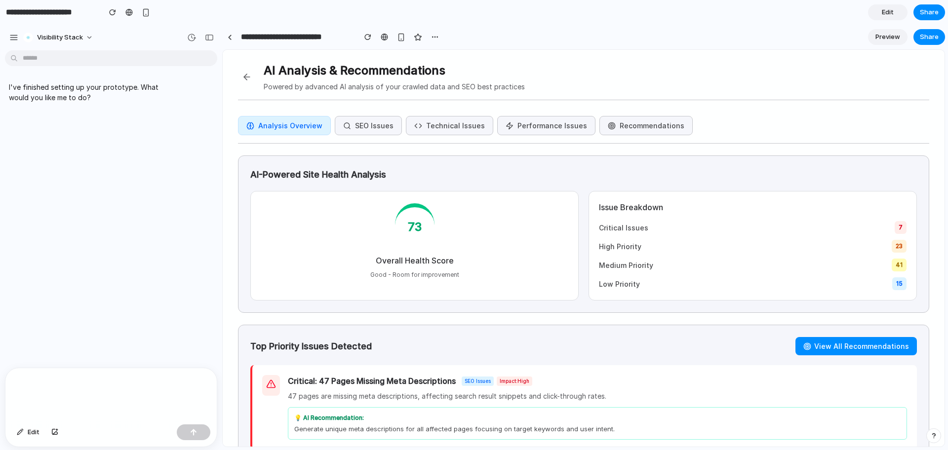
click at [363, 130] on button "SEO Issues" at bounding box center [368, 125] width 67 height 19
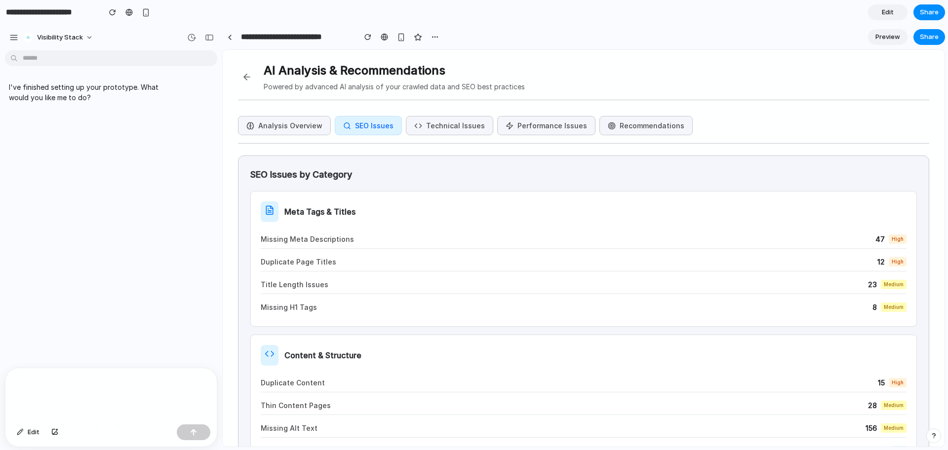
click at [442, 125] on button "Technical Issues" at bounding box center [449, 125] width 87 height 19
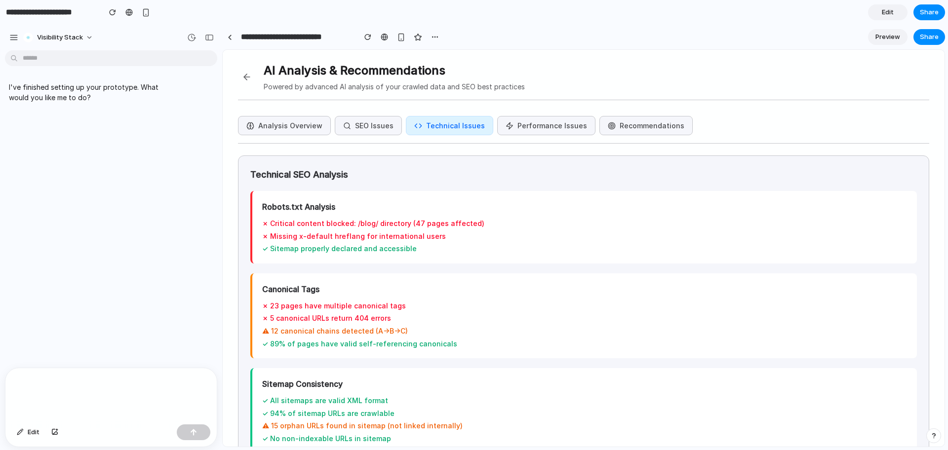
click at [499, 124] on button "Performance Issues" at bounding box center [546, 125] width 98 height 19
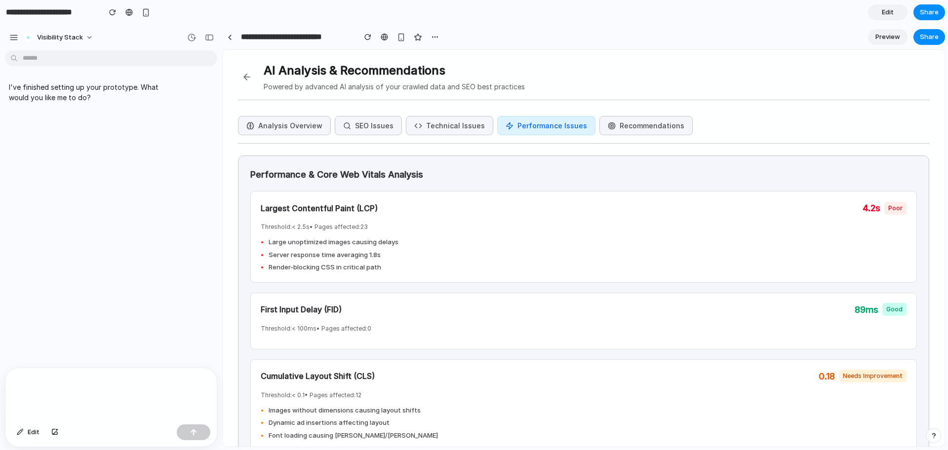
click at [599, 120] on button "Recommendations" at bounding box center [645, 125] width 93 height 19
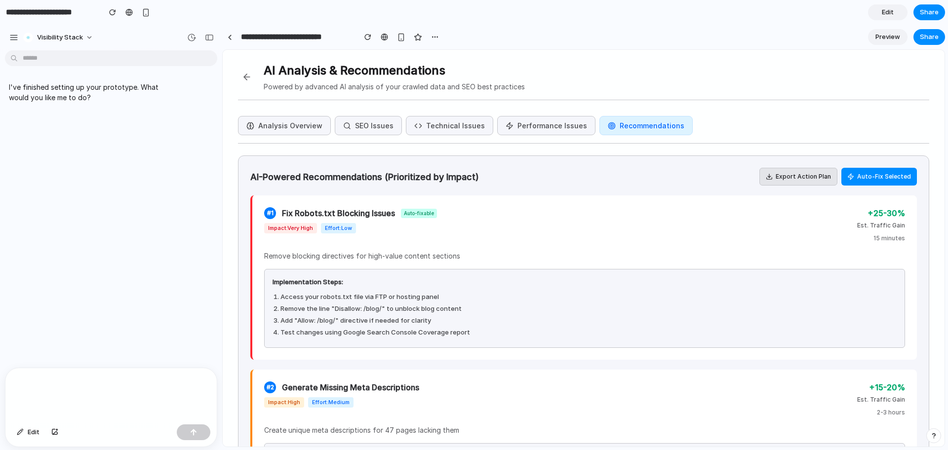
click at [282, 131] on button "Analysis Overview" at bounding box center [284, 125] width 93 height 19
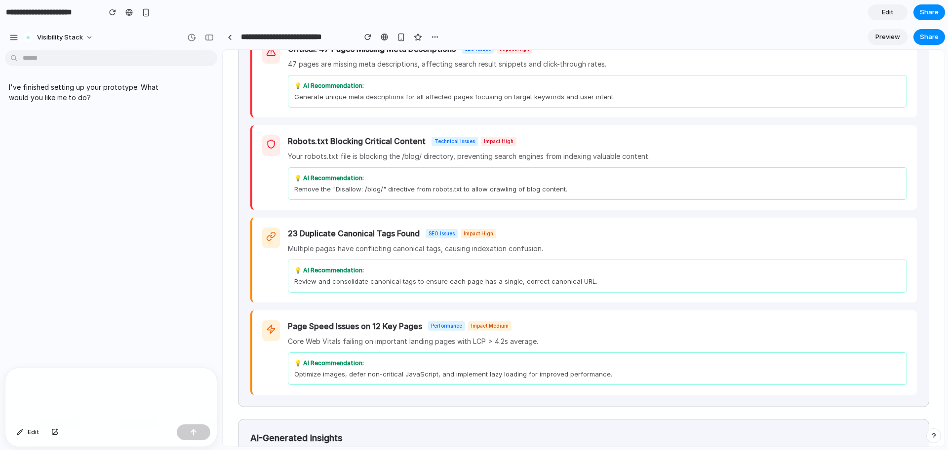
scroll to position [463, 0]
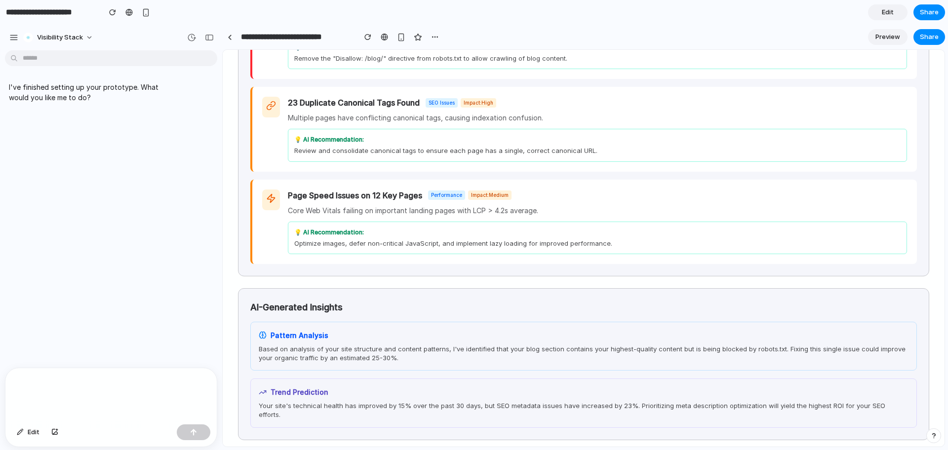
click at [310, 337] on h4 "Pattern Analysis" at bounding box center [300, 335] width 58 height 10
click at [285, 397] on h4 "Trend Prediction" at bounding box center [300, 392] width 58 height 10
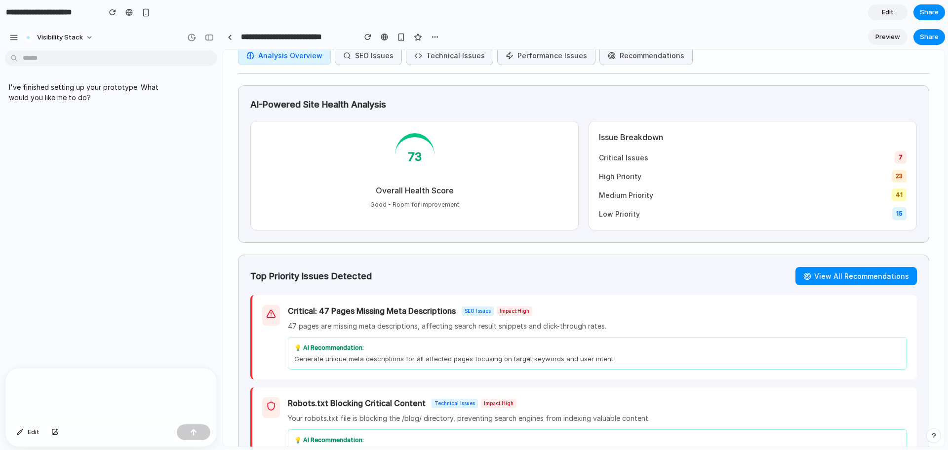
scroll to position [0, 0]
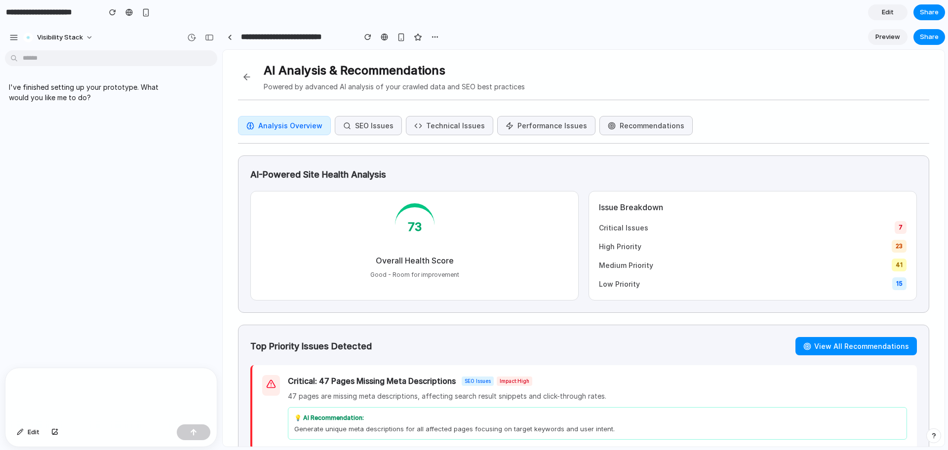
click at [243, 81] on button at bounding box center [247, 77] width 18 height 18
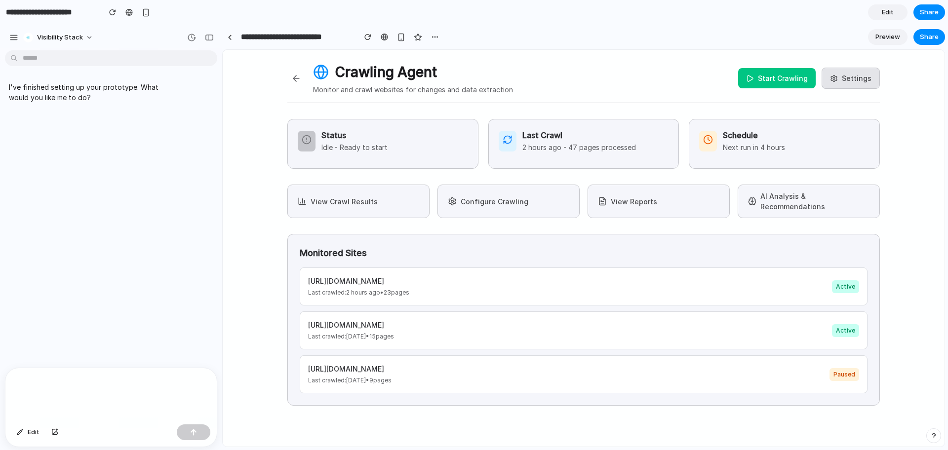
click at [380, 196] on button "View Crawl Results" at bounding box center [358, 202] width 142 height 34
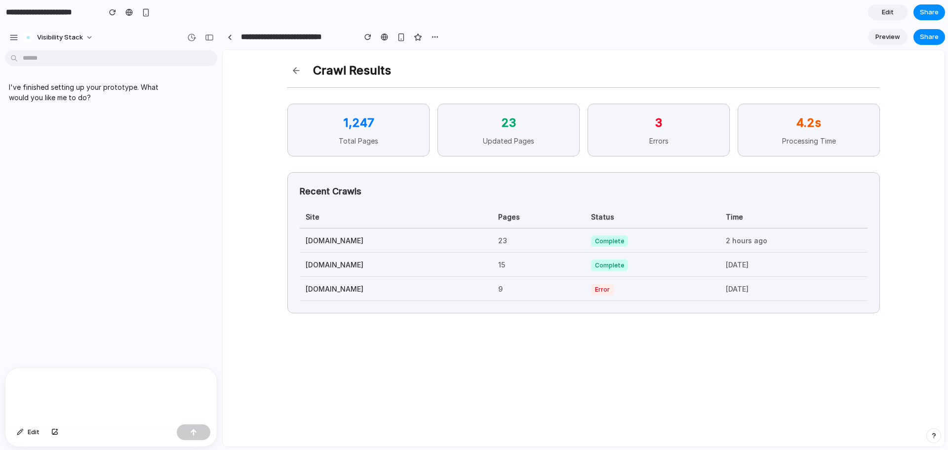
click at [292, 63] on button at bounding box center [296, 71] width 18 height 18
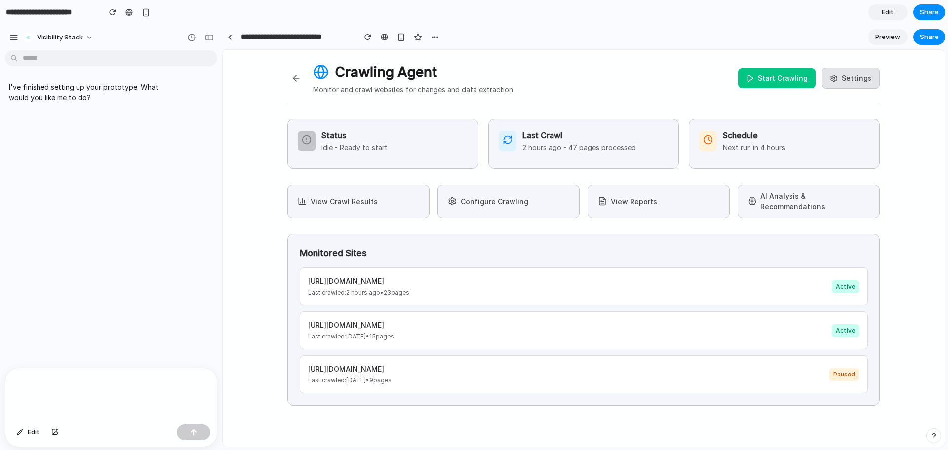
click at [514, 201] on button "Configure Crawling" at bounding box center [508, 202] width 142 height 34
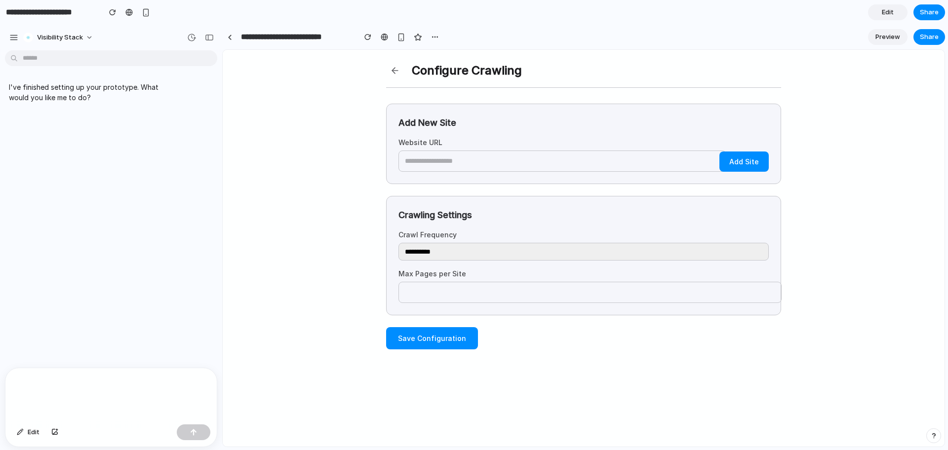
click at [393, 68] on button at bounding box center [395, 71] width 18 height 18
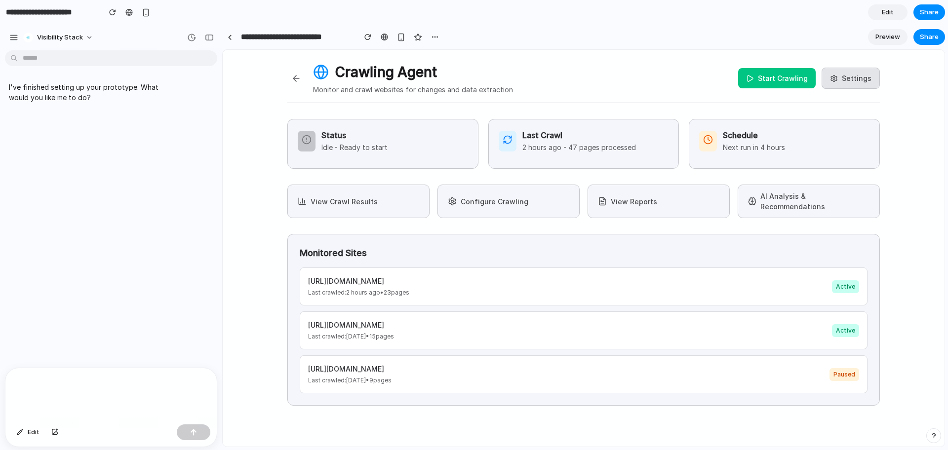
drag, startPoint x: 801, startPoint y: 189, endPoint x: 910, endPoint y: 169, distance: 110.5
click at [910, 169] on div "Crawling Agent Monitor and crawl websites for changes and data extraction Start…" at bounding box center [584, 263] width 722 height 426
click at [910, 168] on div "Crawling Agent Monitor and crawl websites for changes and data extraction Start…" at bounding box center [584, 263] width 722 height 426
drag, startPoint x: 913, startPoint y: 197, endPoint x: 422, endPoint y: 164, distance: 492.3
click at [422, 164] on div "Crawling Agent Monitor and crawl websites for changes and data extraction Start…" at bounding box center [584, 263] width 722 height 426
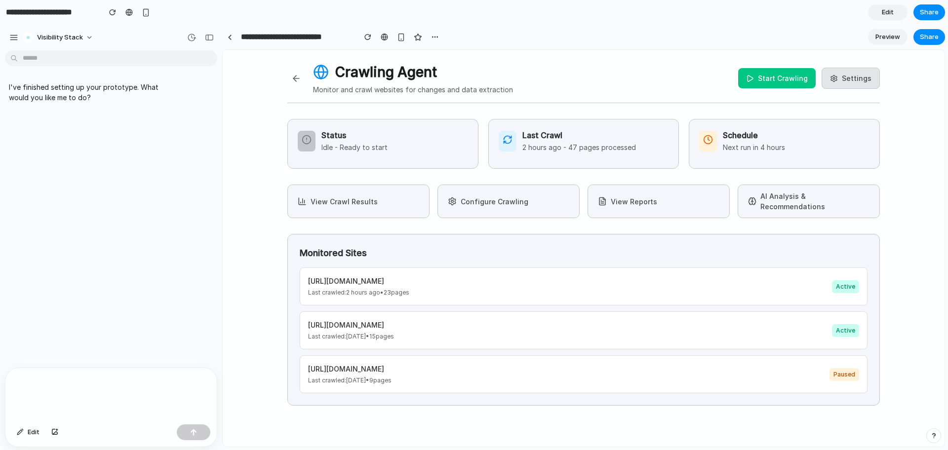
click at [886, 11] on span "Edit" at bounding box center [888, 12] width 12 height 10
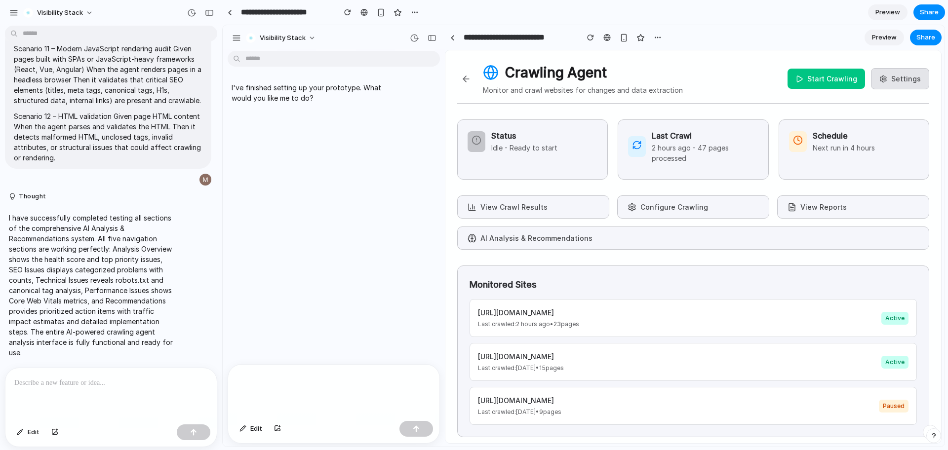
click at [76, 391] on div at bounding box center [110, 394] width 211 height 52
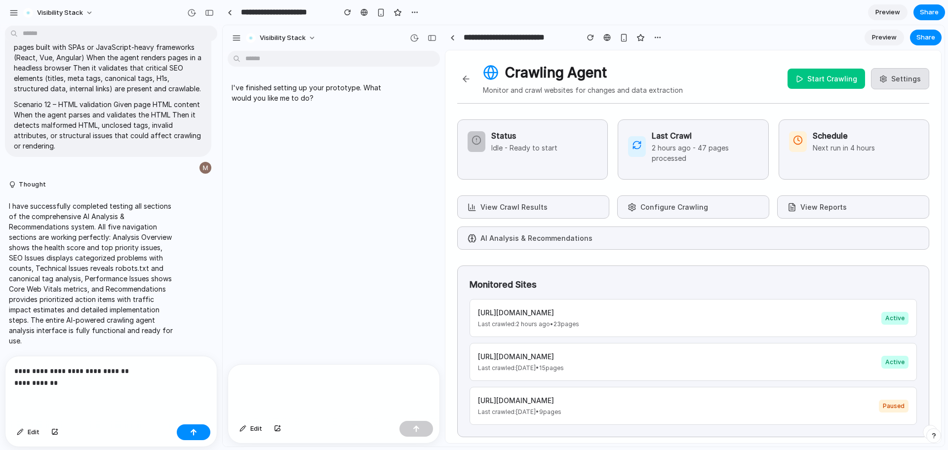
scroll to position [8975, 0]
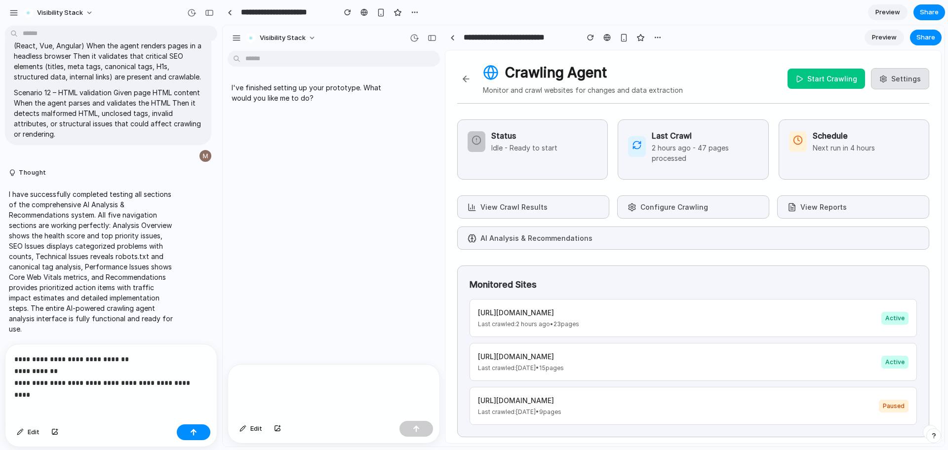
click at [129, 381] on p "**********" at bounding box center [109, 371] width 190 height 36
click at [202, 385] on div "**********" at bounding box center [110, 383] width 211 height 76
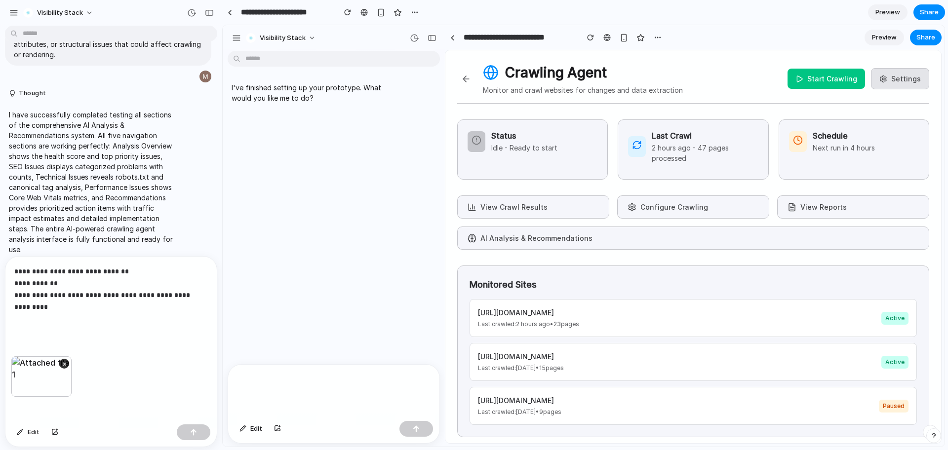
scroll to position [9063, 0]
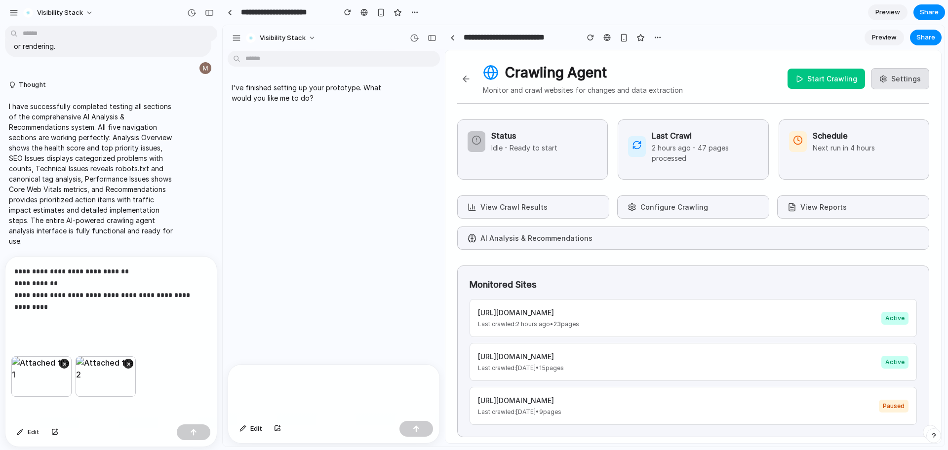
click at [42, 316] on p "**********" at bounding box center [109, 295] width 190 height 59
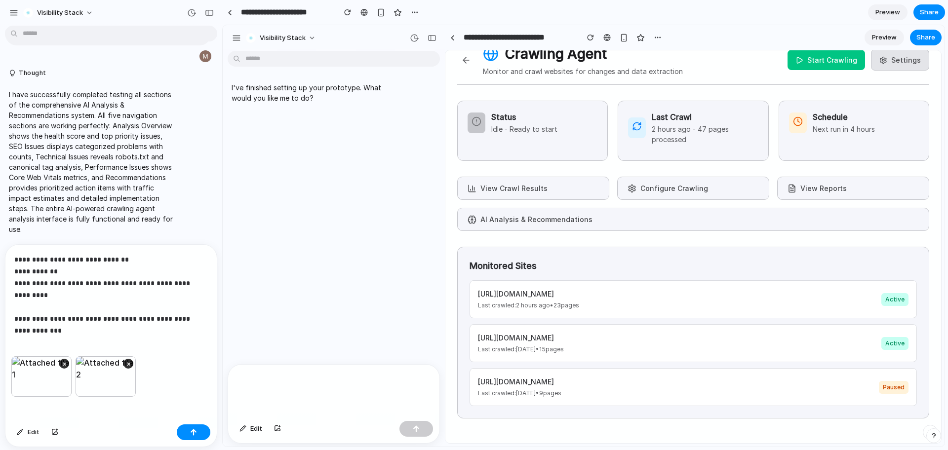
scroll to position [29, 0]
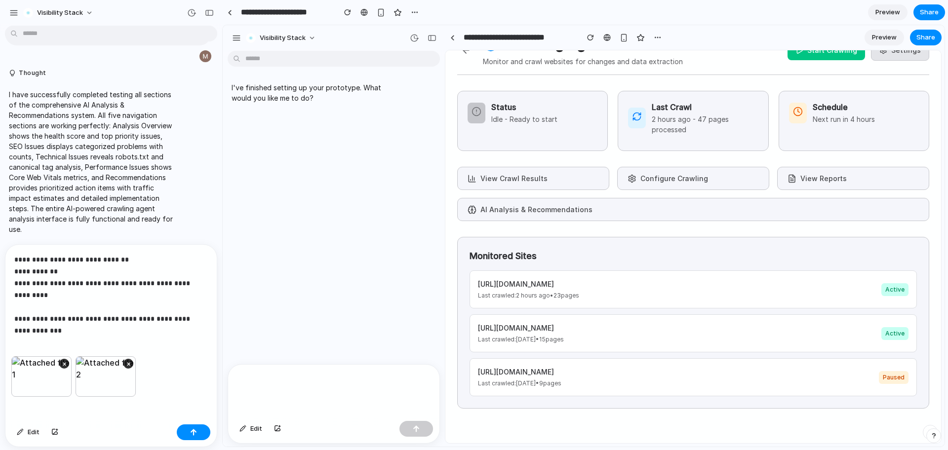
click at [752, 214] on button "AI Analysis & Recommendations" at bounding box center [693, 209] width 472 height 23
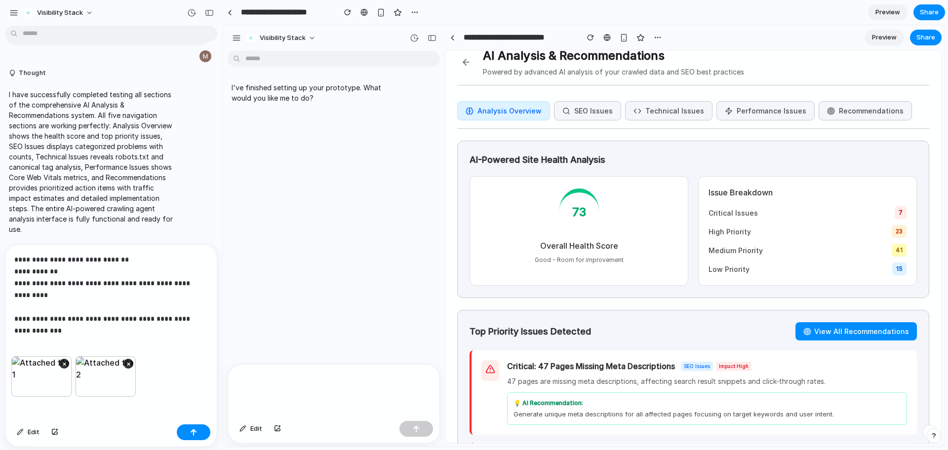
scroll to position [0, 0]
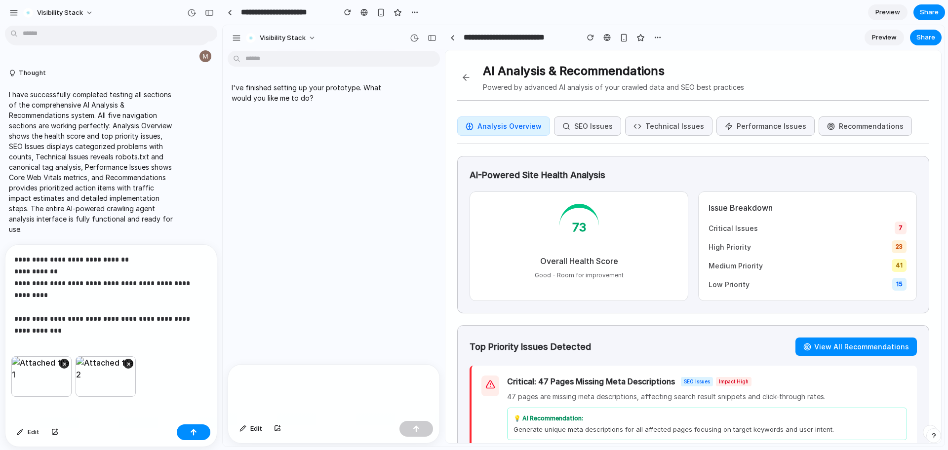
click at [596, 135] on button "SEO Issues" at bounding box center [587, 126] width 67 height 19
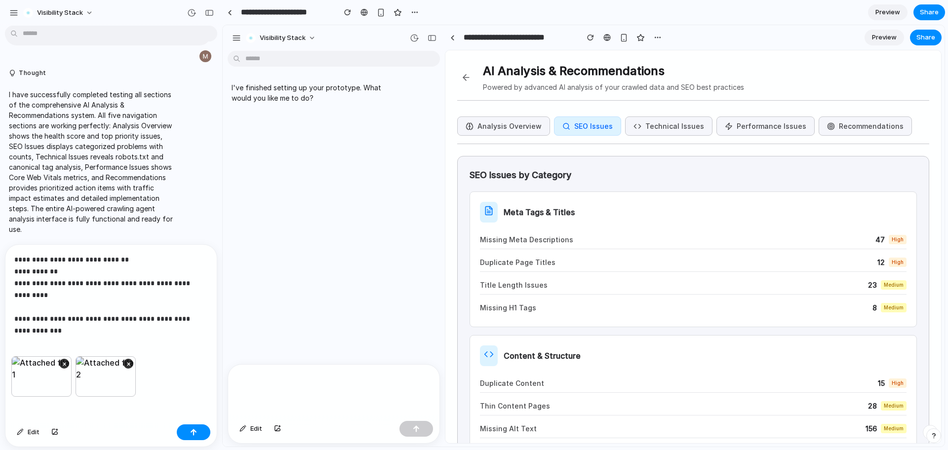
click at [666, 127] on button "Technical Issues" at bounding box center [668, 126] width 87 height 19
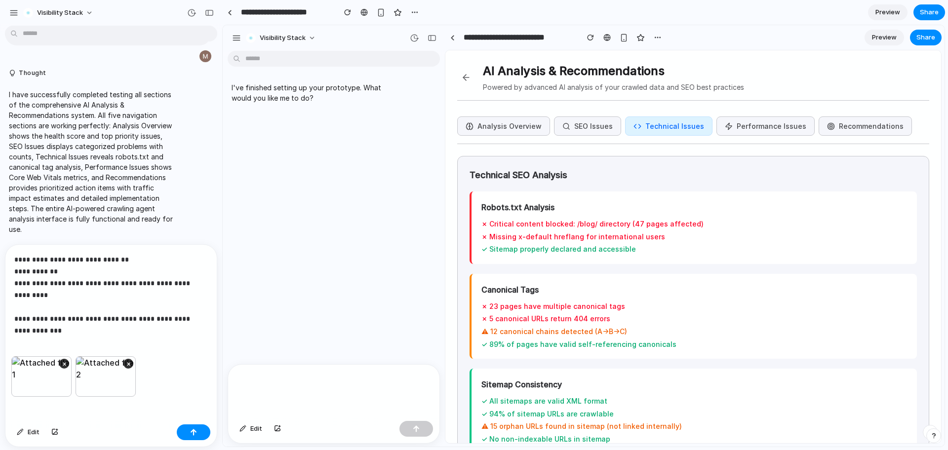
click at [750, 124] on button "Performance Issues" at bounding box center [765, 126] width 98 height 19
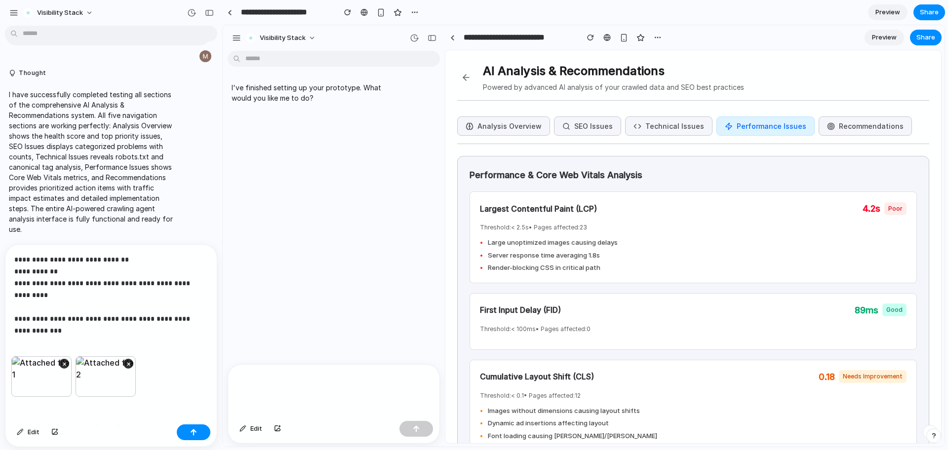
click at [824, 120] on button "Recommendations" at bounding box center [864, 126] width 93 height 19
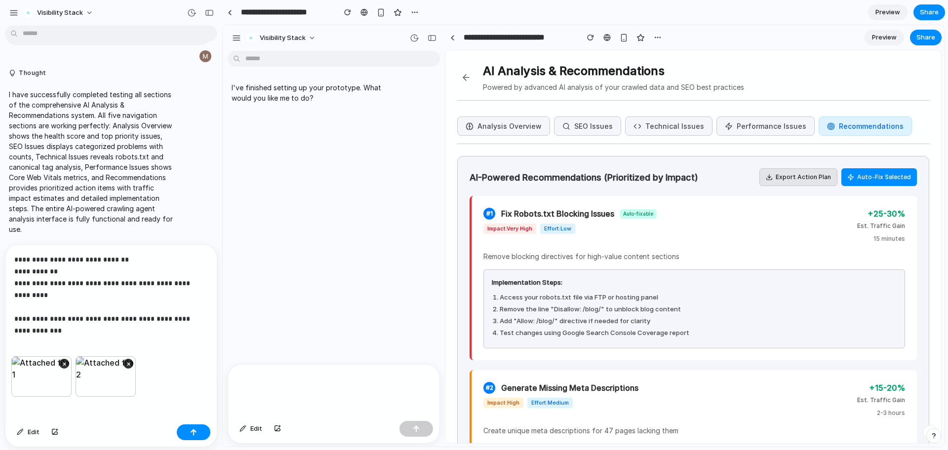
click at [493, 127] on button "Analysis Overview" at bounding box center [503, 126] width 93 height 19
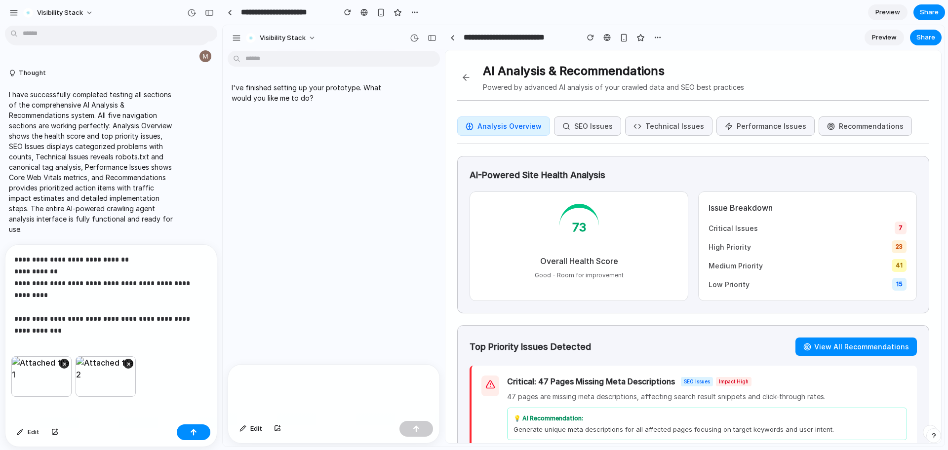
click at [468, 76] on button at bounding box center [466, 78] width 18 height 18
